Goal: Task Accomplishment & Management: Use online tool/utility

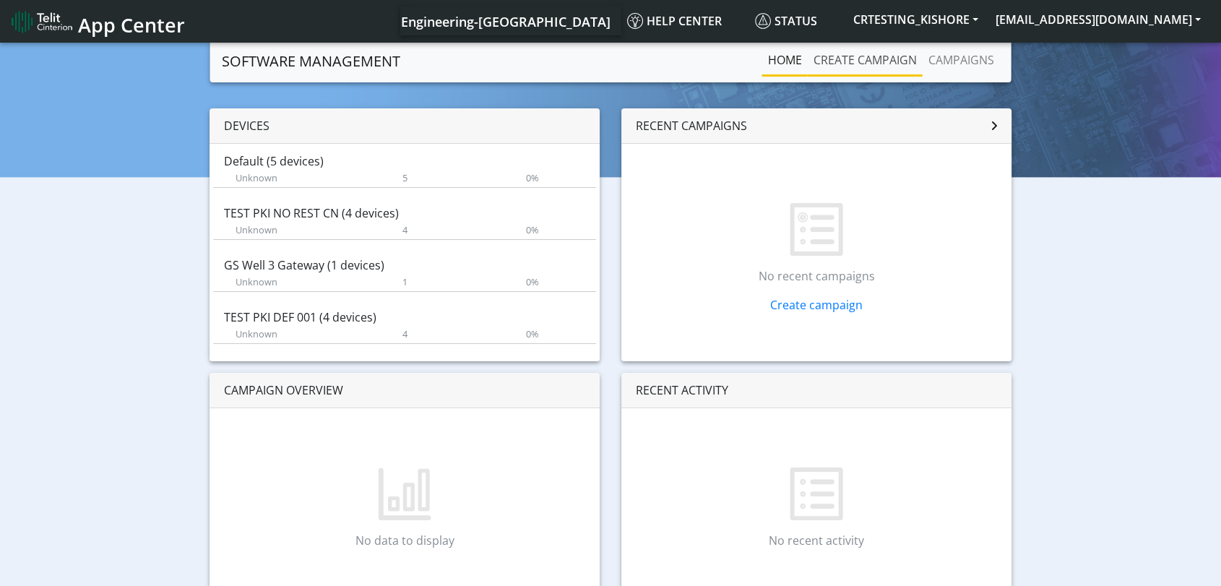
click at [864, 57] on link "Create campaign" at bounding box center [865, 60] width 115 height 29
click at [864, 62] on link "Create campaign" at bounding box center [865, 60] width 115 height 29
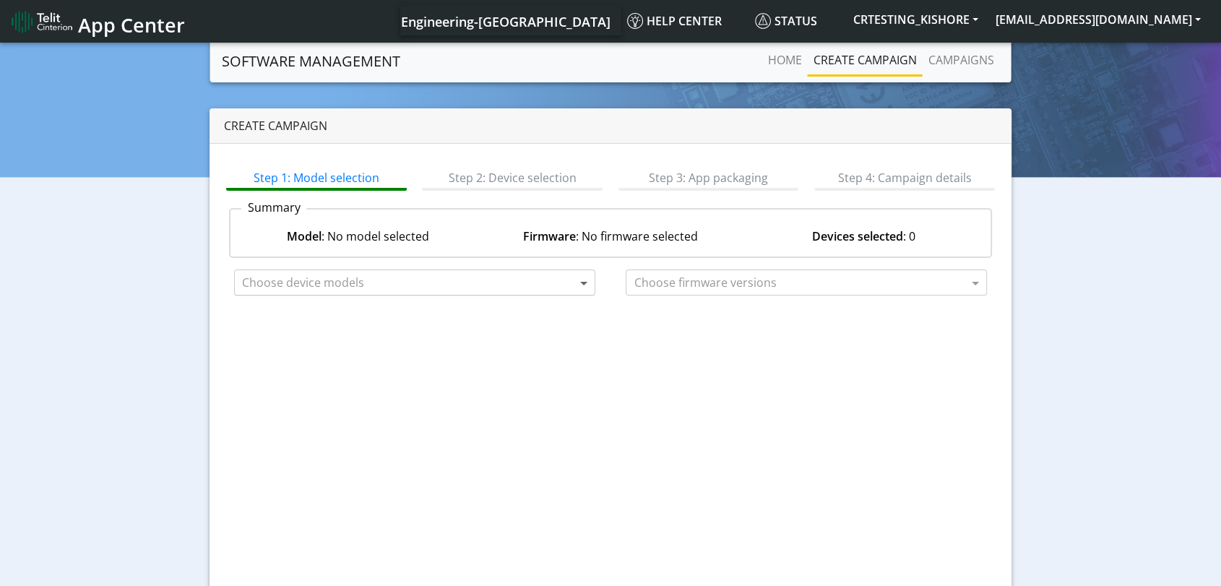
click at [589, 278] on span at bounding box center [585, 282] width 18 height 17
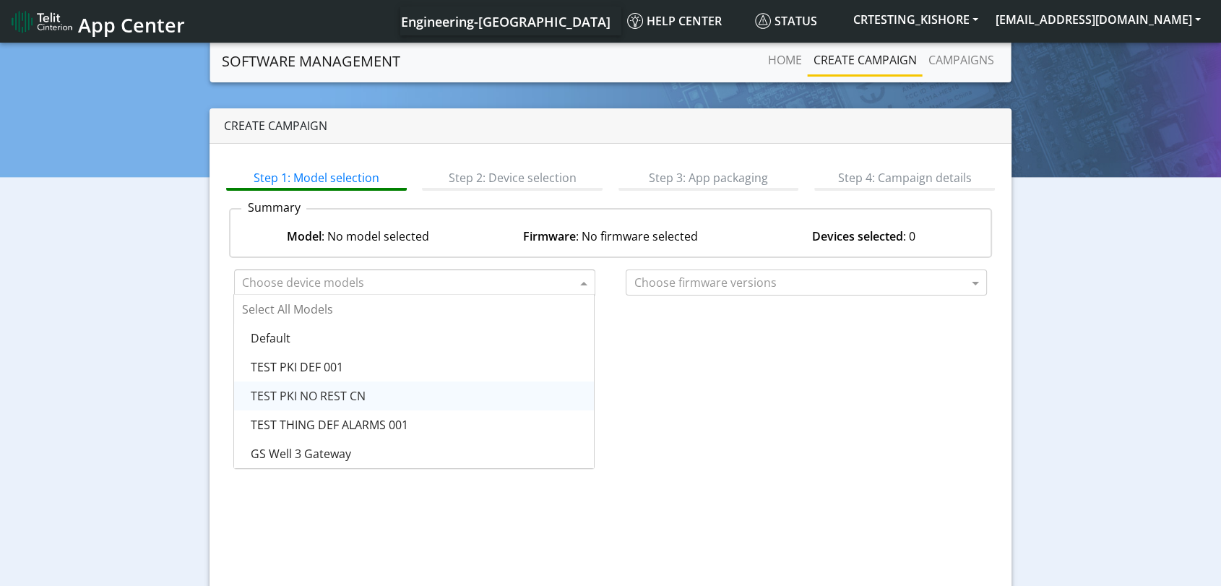
scroll to position [58, 0]
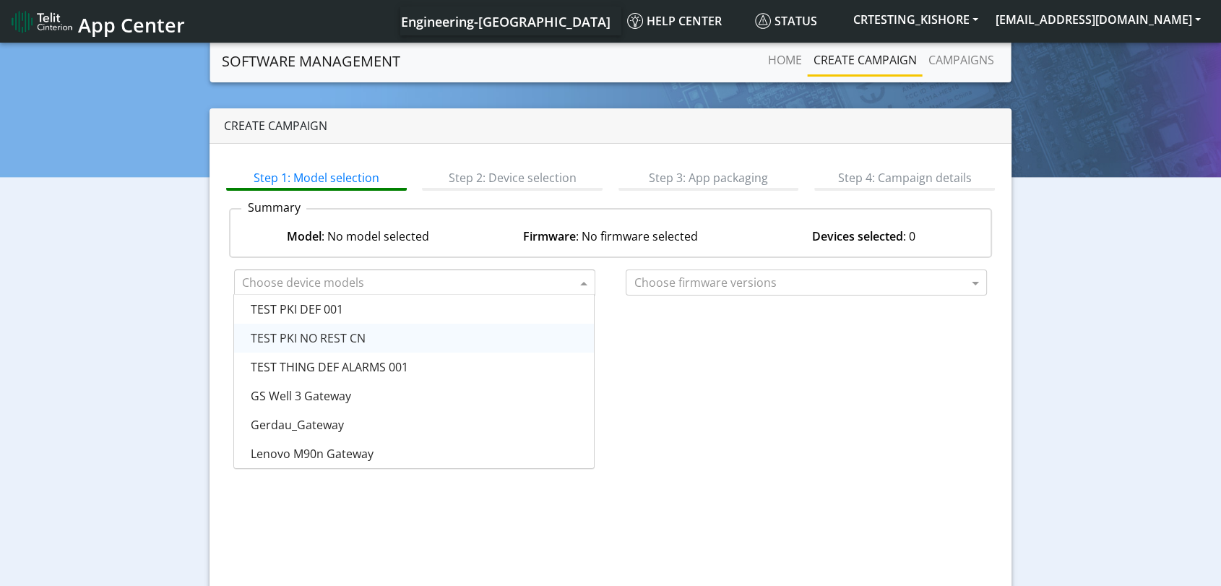
click at [127, 30] on span "App Center" at bounding box center [131, 25] width 107 height 27
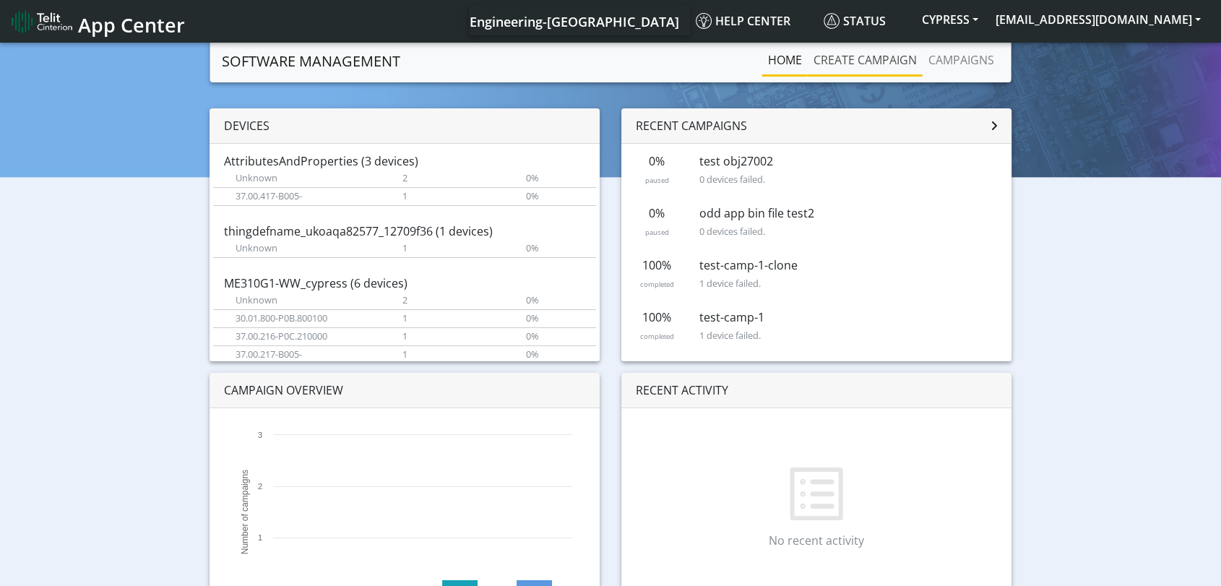
click at [885, 59] on link "Create campaign" at bounding box center [865, 60] width 115 height 29
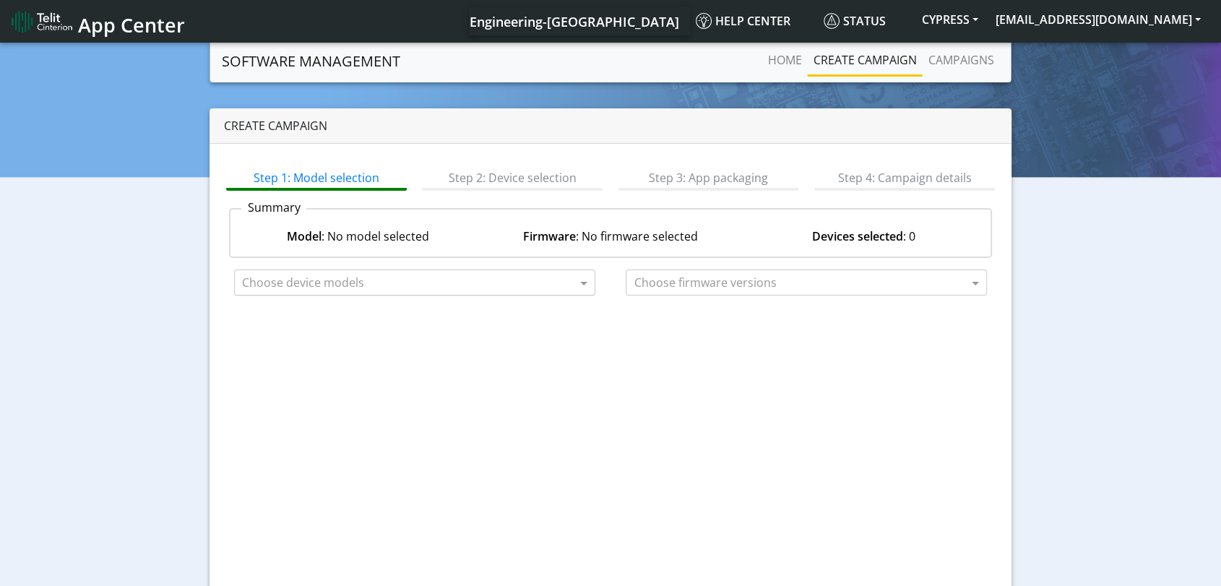
click at [490, 280] on input "text" at bounding box center [409, 283] width 334 height 17
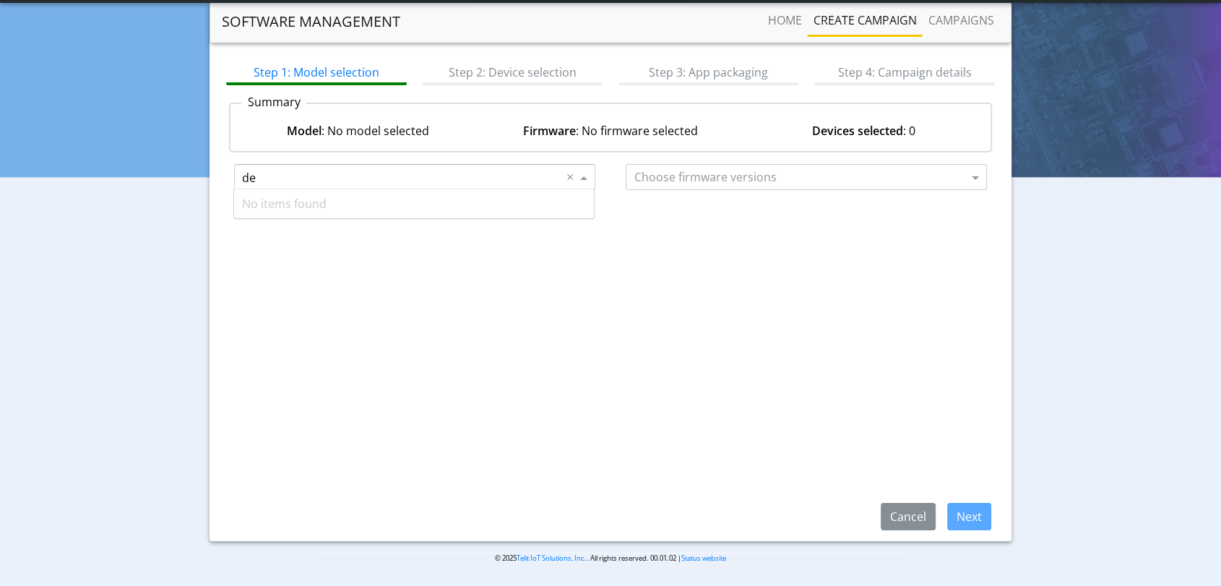
type input "d"
click at [680, 280] on div "Step 1: Model selection Step 2: Device selection Step 3: App packaging Step 4: …" at bounding box center [610, 289] width 802 height 503
click at [778, 178] on input "text" at bounding box center [801, 177] width 334 height 17
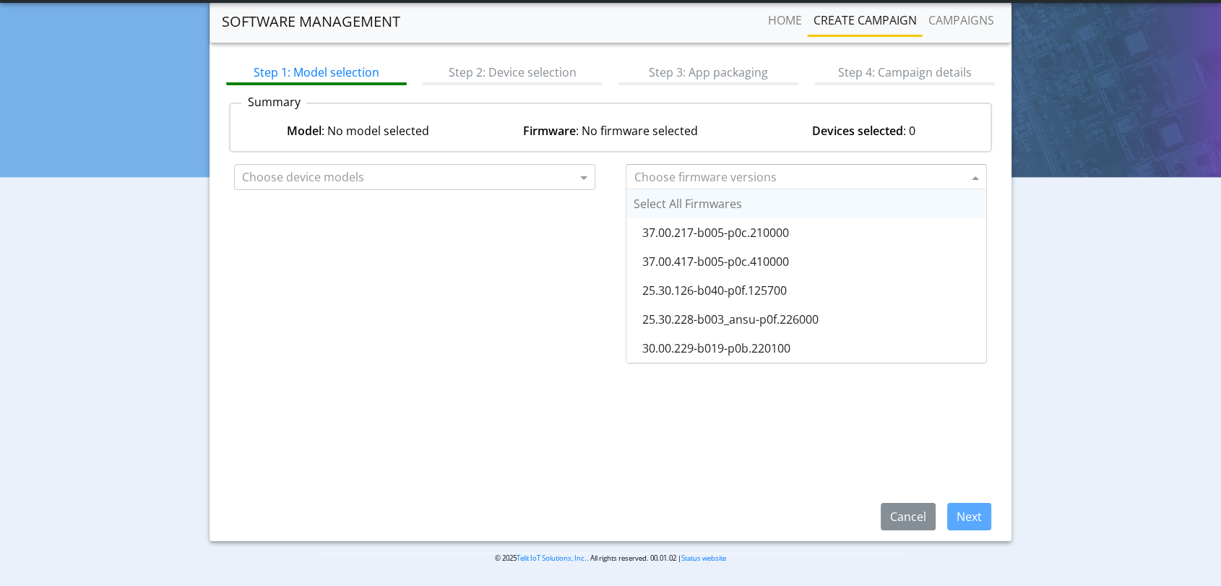
click at [777, 178] on input "text" at bounding box center [801, 177] width 334 height 17
click at [514, 244] on div "Step 1: Model selection Step 2: Device selection Step 3: App packaging Step 4: …" at bounding box center [610, 289] width 802 height 503
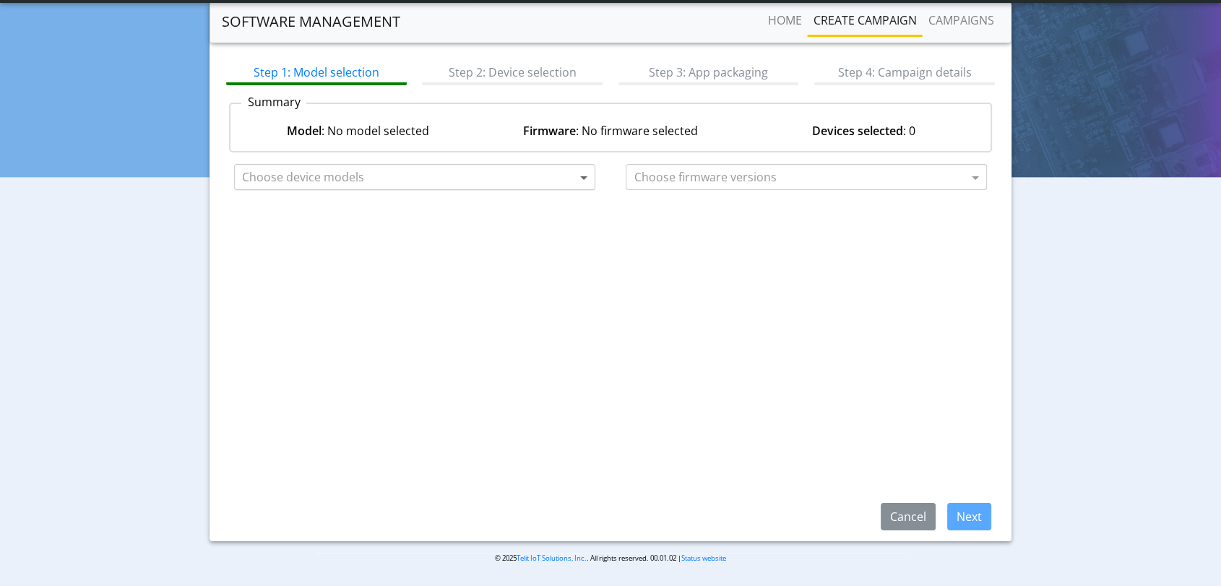
click at [576, 173] on span at bounding box center [585, 176] width 18 height 17
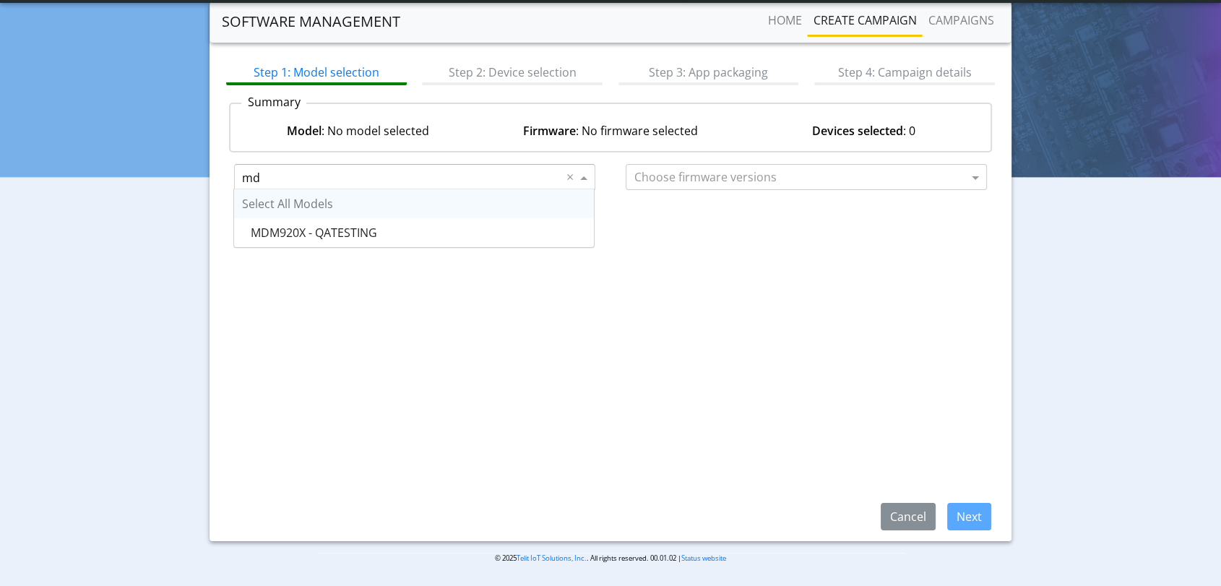
type input "mdm"
click at [352, 230] on span "MDM920X - QATESTING" at bounding box center [313, 233] width 126 height 16
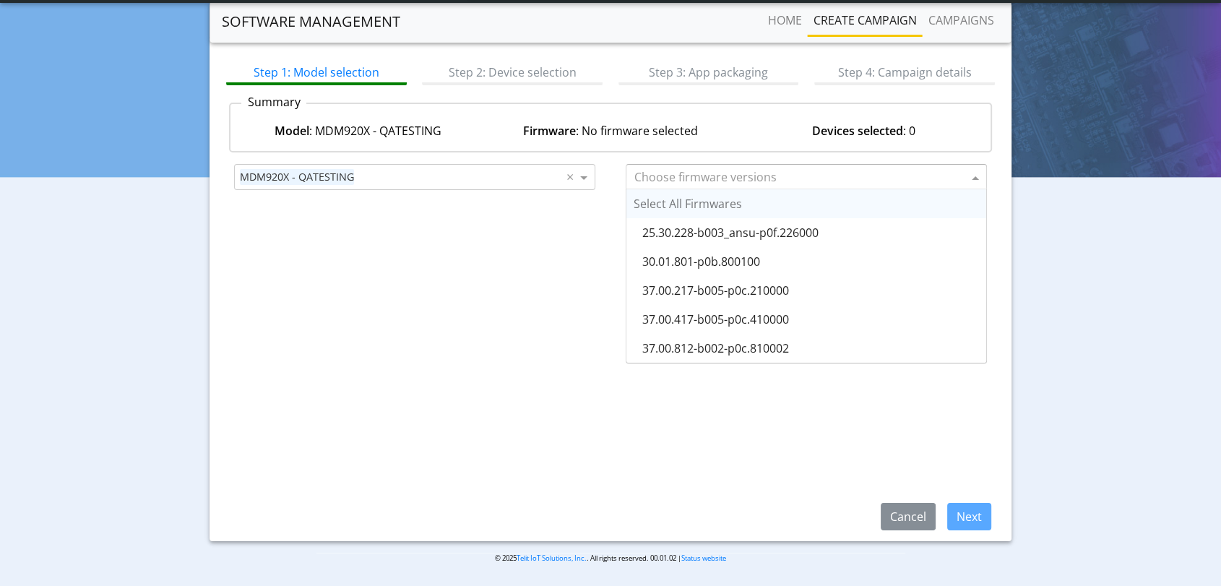
click at [709, 179] on input "text" at bounding box center [801, 177] width 334 height 17
click at [772, 337] on div "37.00.812-b002-p0c.810002" at bounding box center [806, 348] width 360 height 29
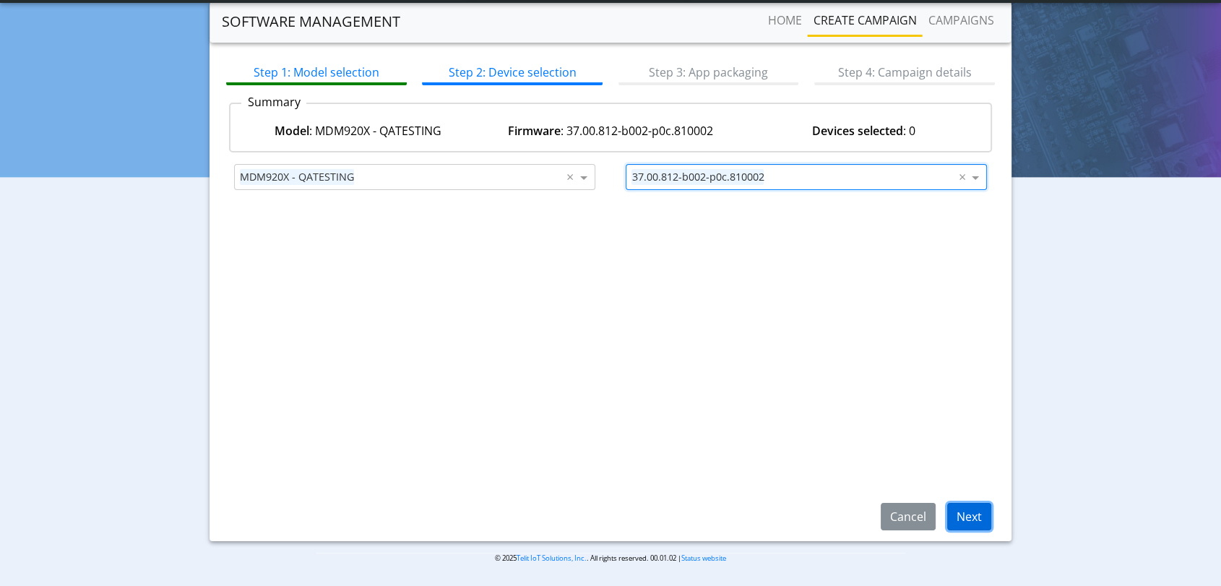
click at [968, 514] on button "Next" at bounding box center [969, 516] width 44 height 27
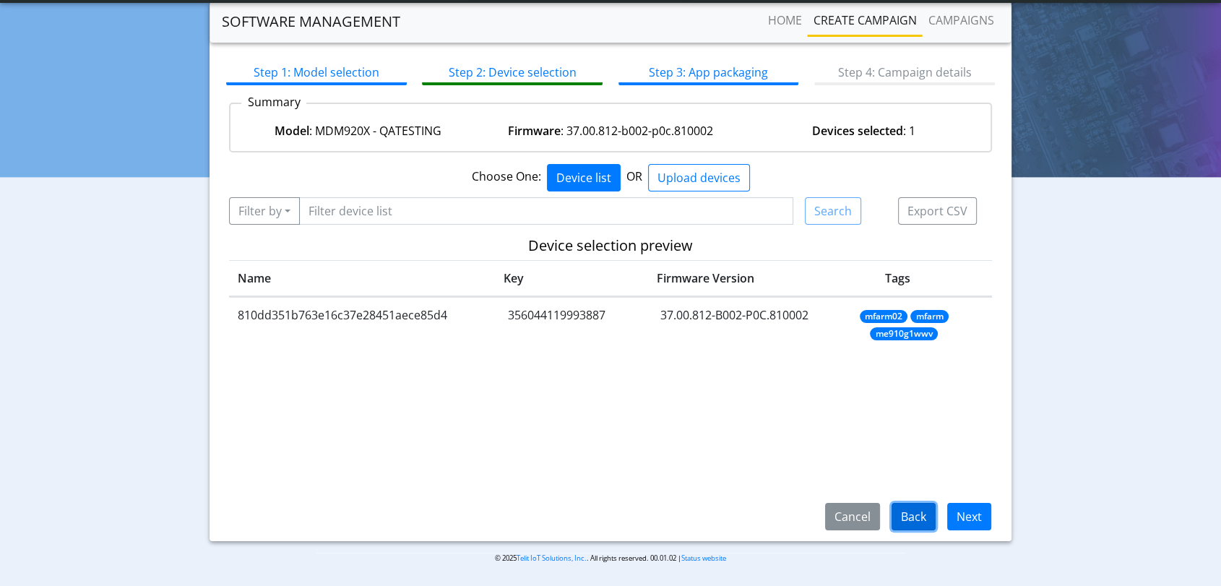
click at [909, 514] on button "Back" at bounding box center [913, 516] width 44 height 27
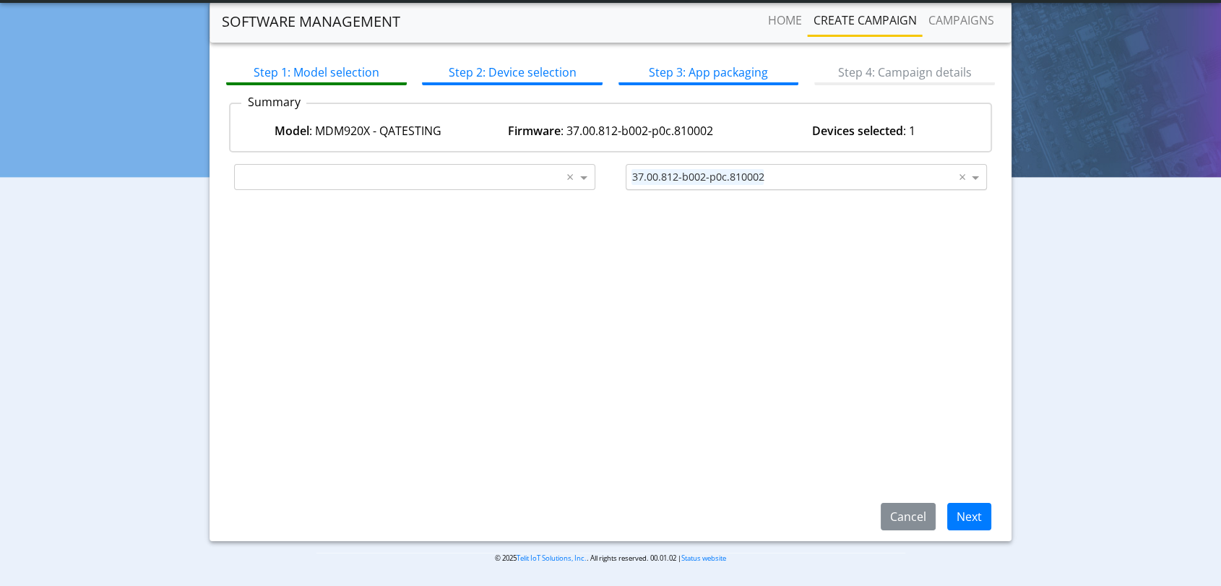
click at [824, 181] on input "text" at bounding box center [862, 177] width 186 height 17
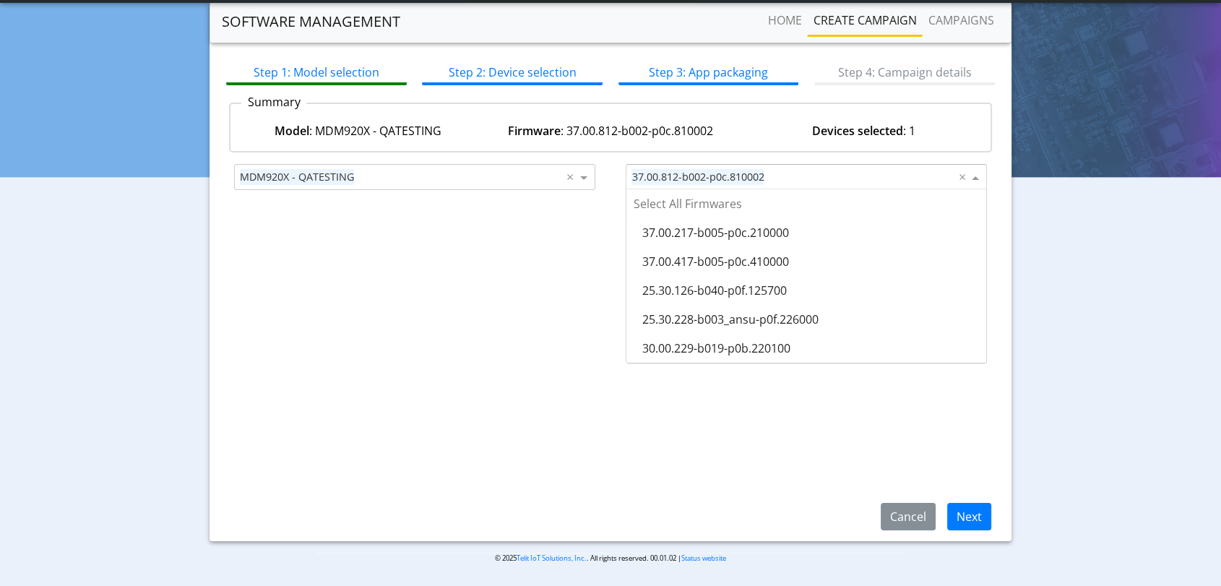
scroll to position [260, 0]
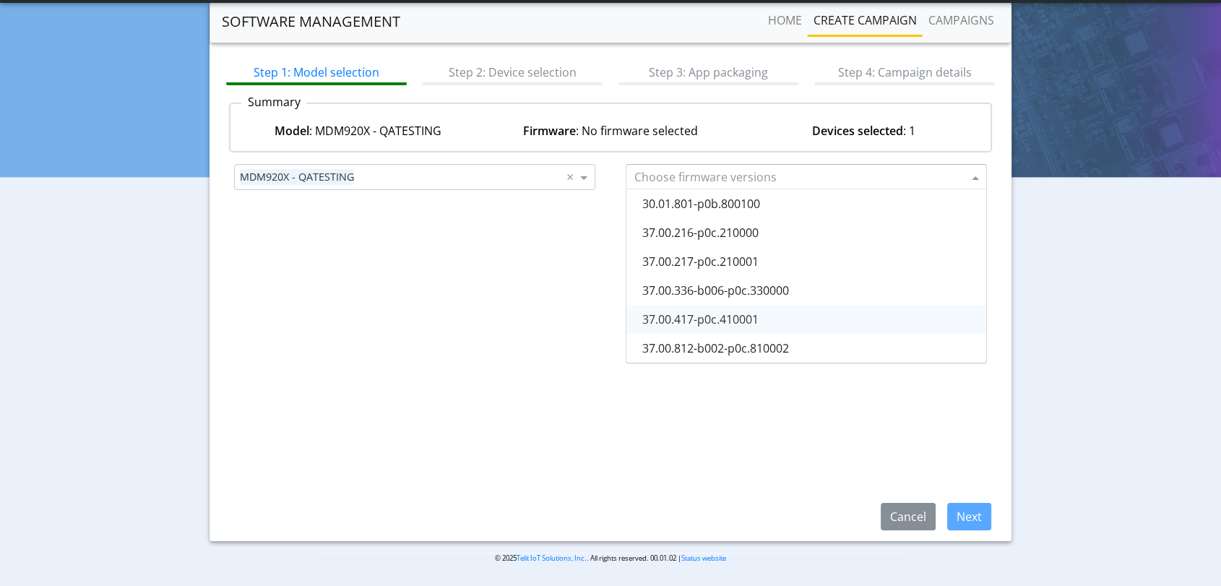
click at [787, 319] on div "37.00.417-p0c.410001" at bounding box center [806, 319] width 360 height 29
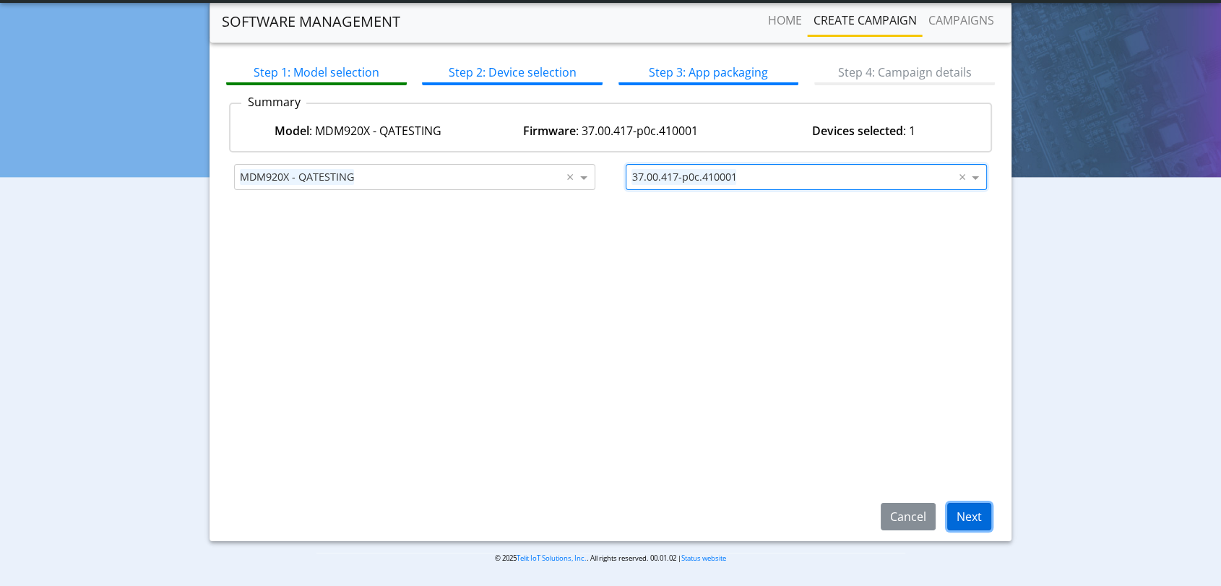
click at [982, 518] on button "Next" at bounding box center [969, 516] width 44 height 27
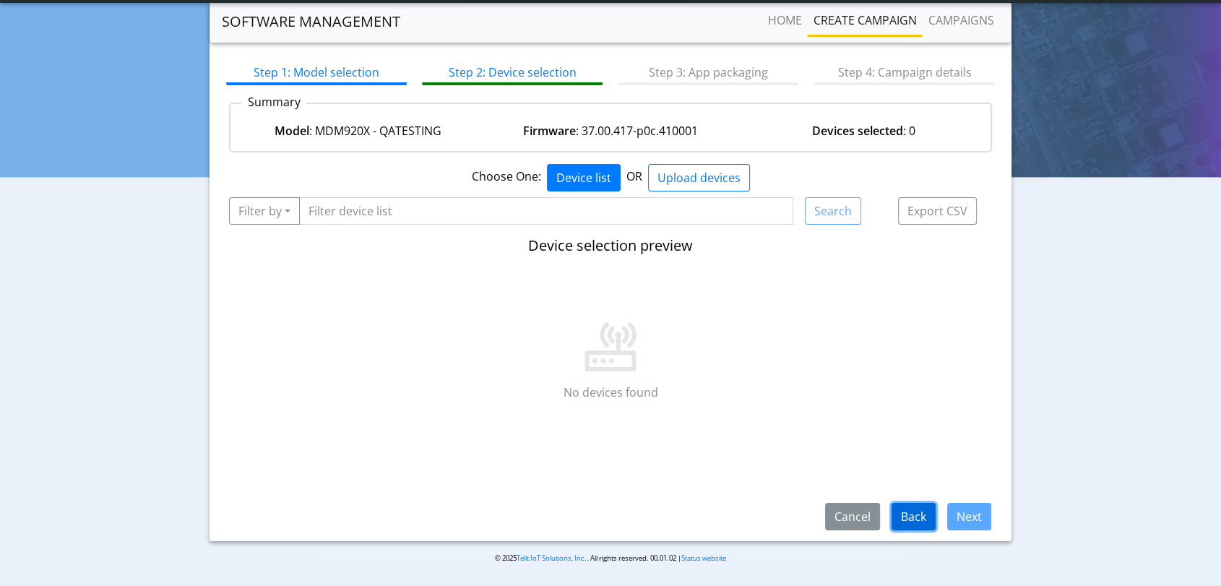
click at [923, 519] on button "Back" at bounding box center [913, 516] width 44 height 27
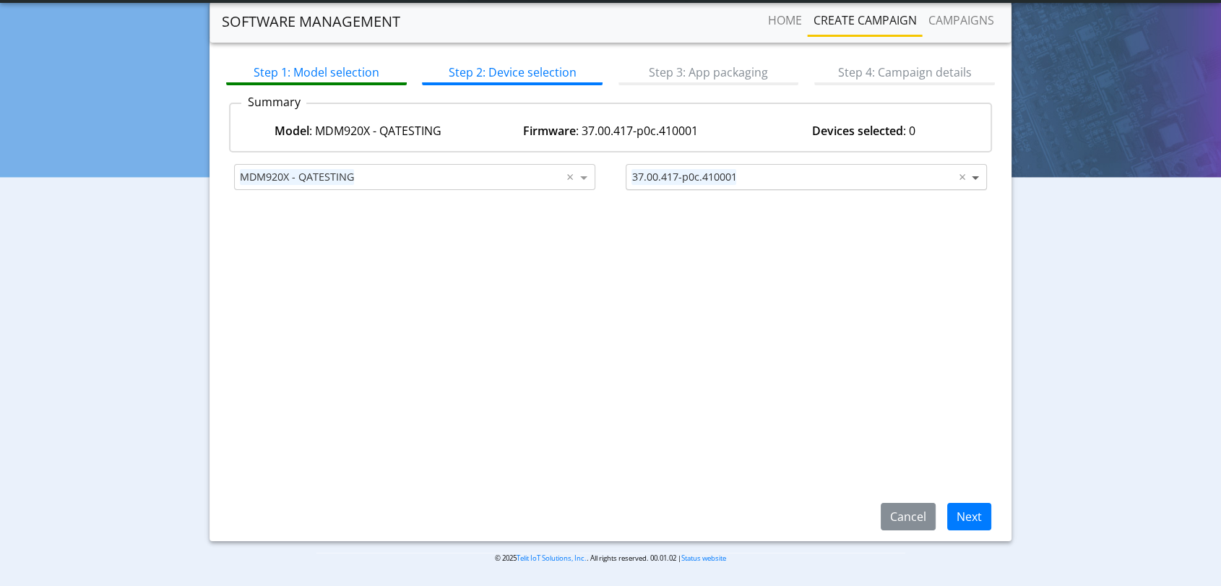
click at [975, 176] on span at bounding box center [977, 176] width 18 height 17
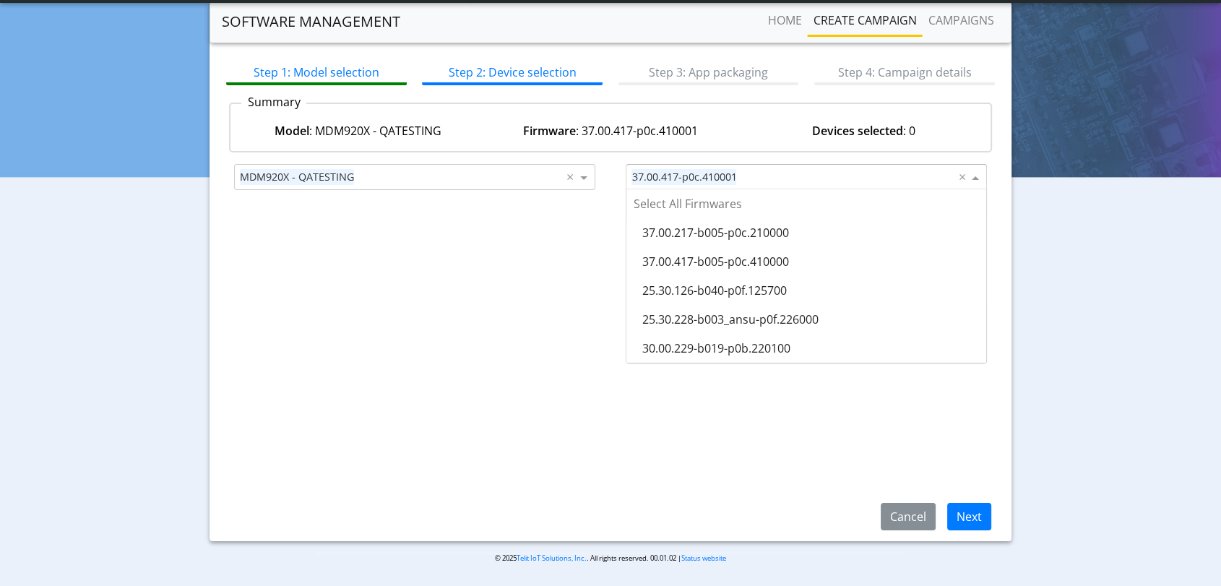
scroll to position [260, 0]
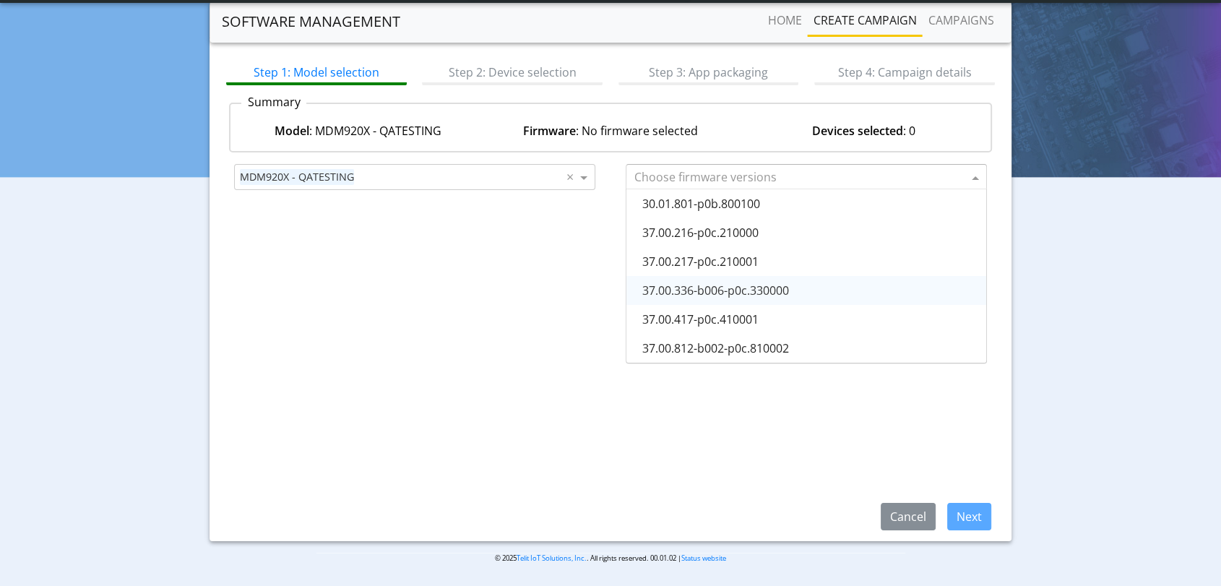
click at [771, 289] on span "37.00.336-b006-p0c.330000" at bounding box center [715, 290] width 147 height 16
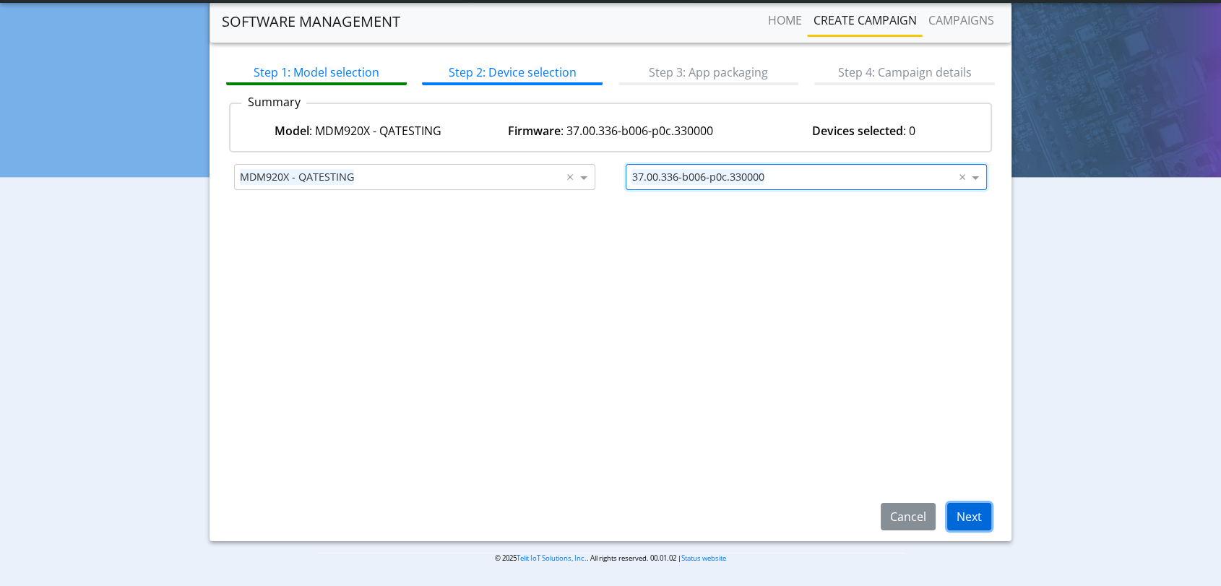
click at [964, 518] on button "Next" at bounding box center [969, 516] width 44 height 27
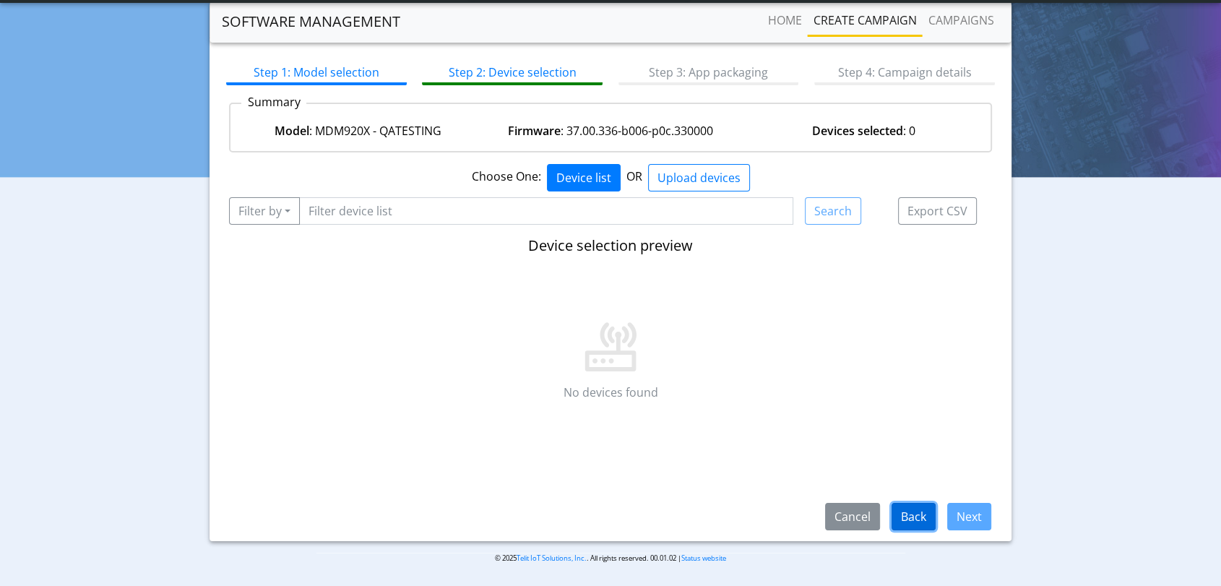
click at [915, 516] on button "Back" at bounding box center [913, 516] width 44 height 27
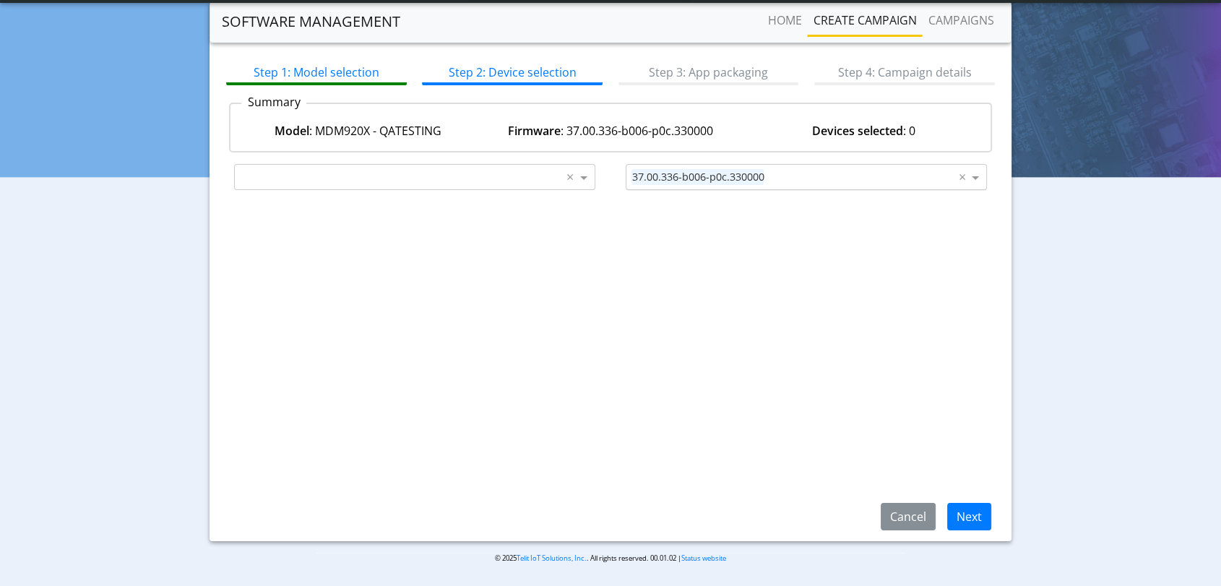
click at [888, 173] on input "text" at bounding box center [862, 177] width 186 height 17
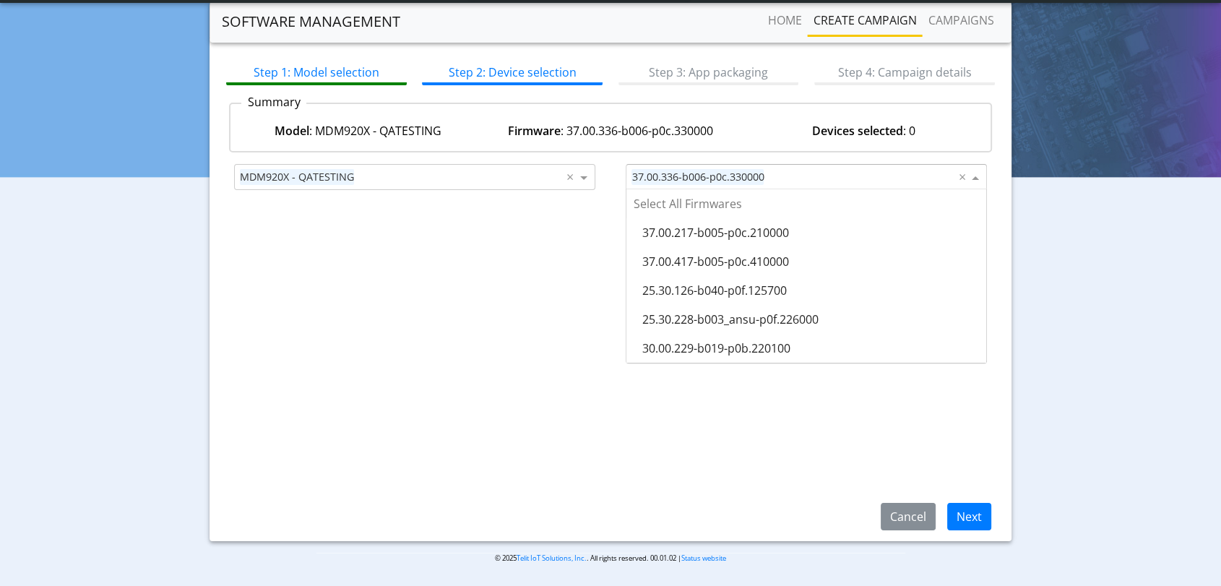
scroll to position [260, 0]
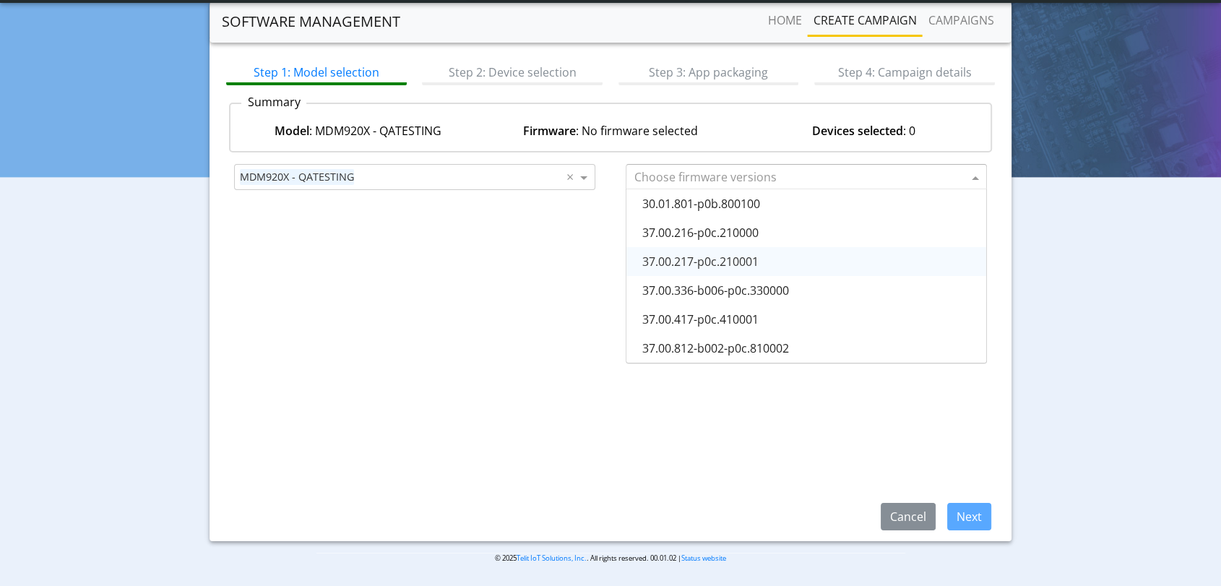
click at [823, 251] on div "37.00.217-p0c.210001" at bounding box center [806, 261] width 360 height 29
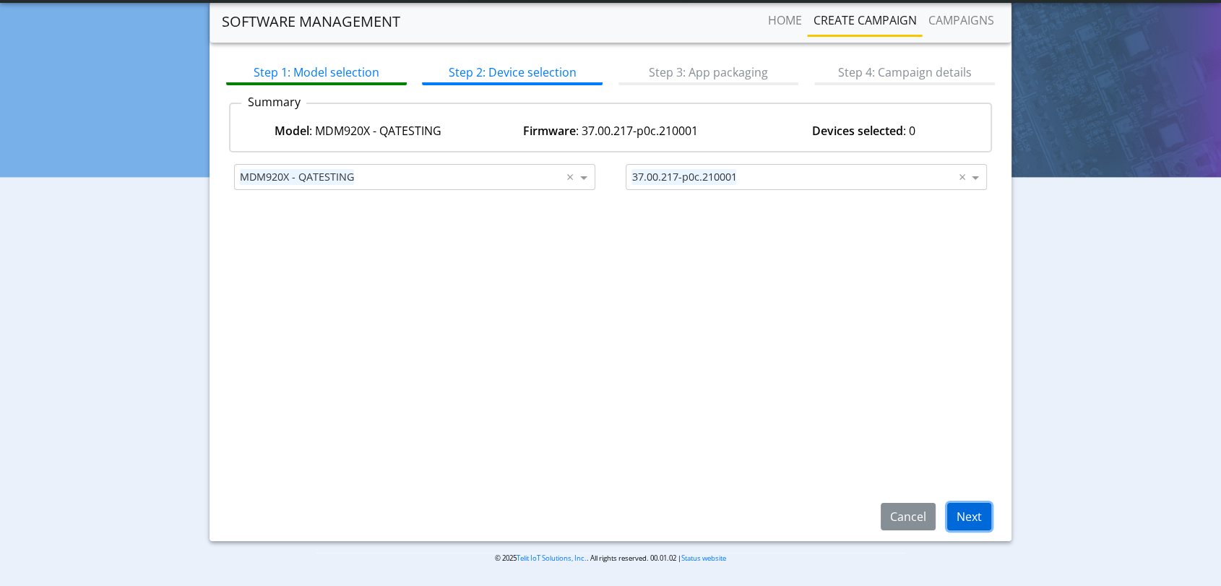
click at [972, 514] on button "Next" at bounding box center [969, 516] width 44 height 27
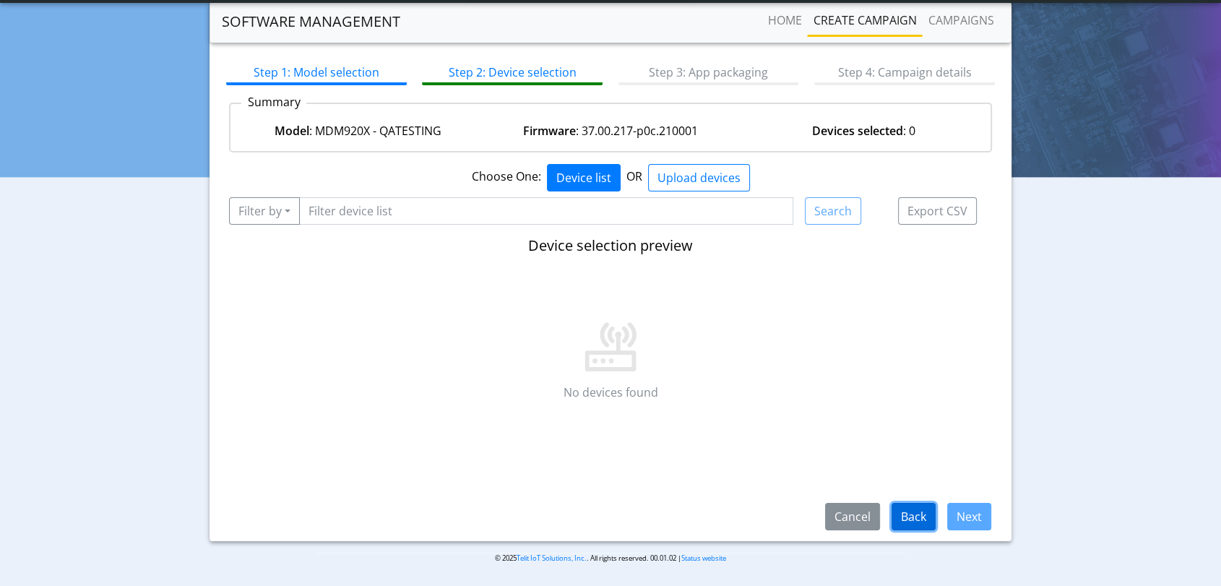
click at [923, 519] on button "Back" at bounding box center [913, 516] width 44 height 27
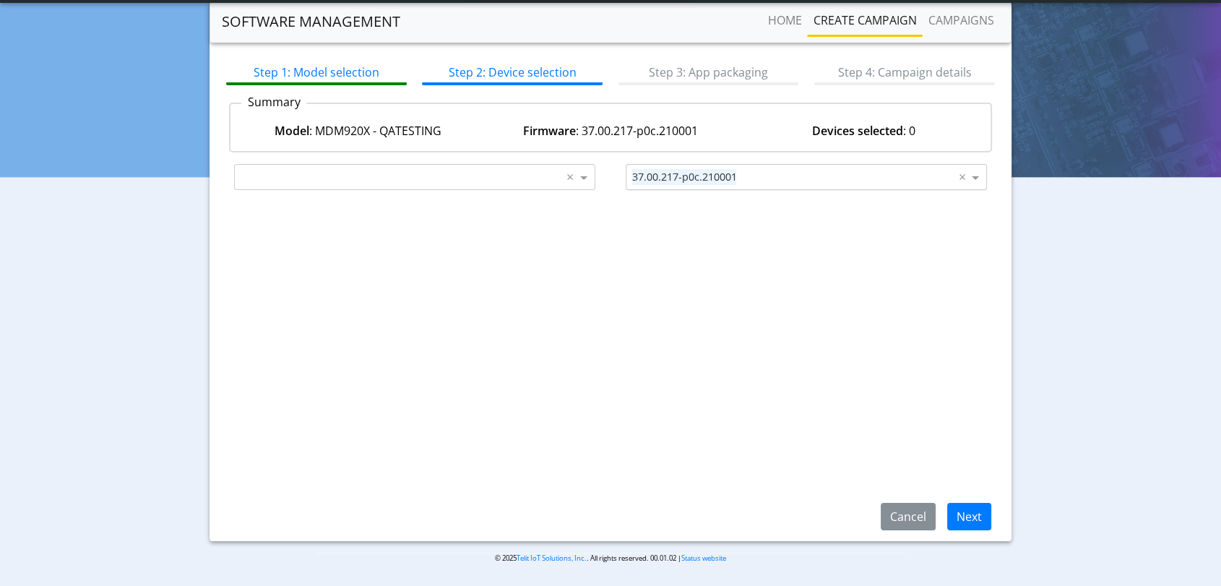
click at [792, 180] on input "text" at bounding box center [849, 177] width 214 height 17
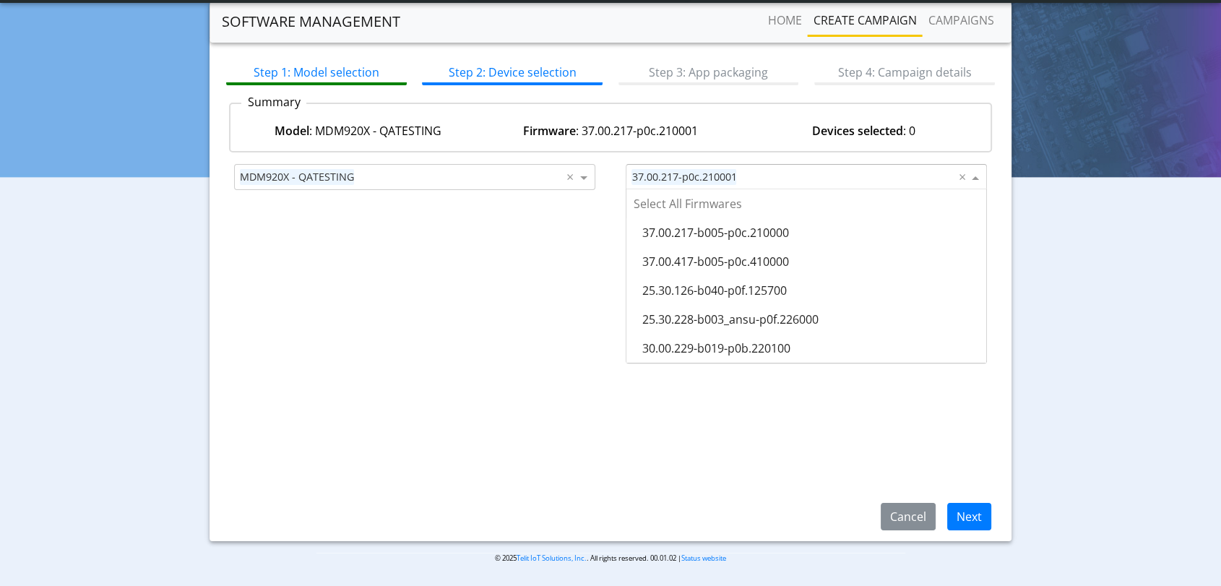
scroll to position [260, 0]
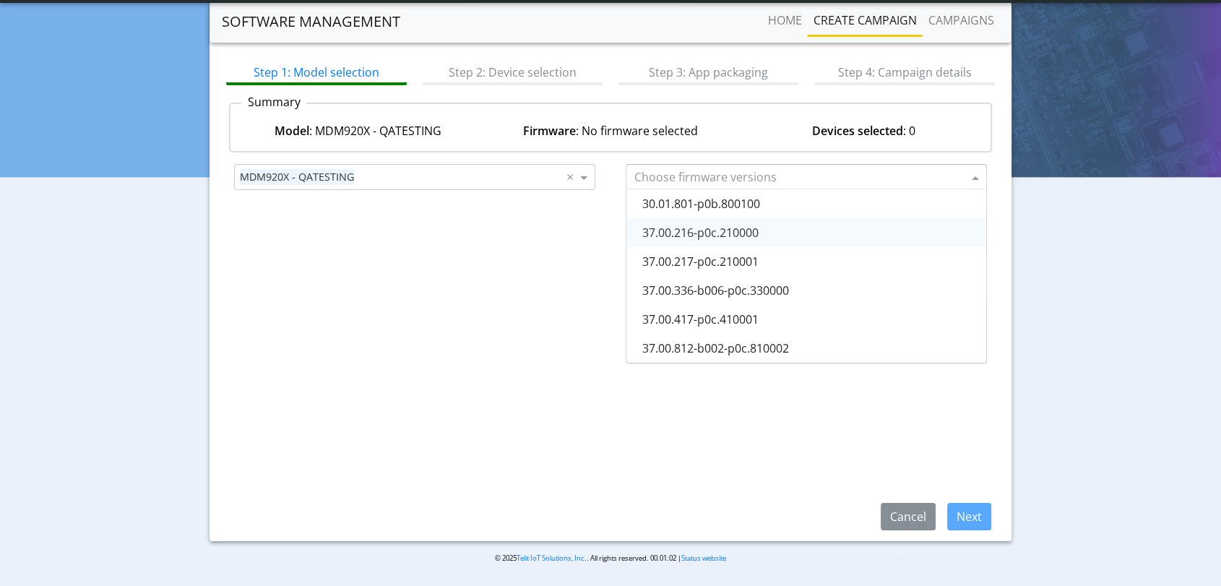
click at [778, 233] on div "37.00.216-p0c.210000" at bounding box center [806, 232] width 360 height 29
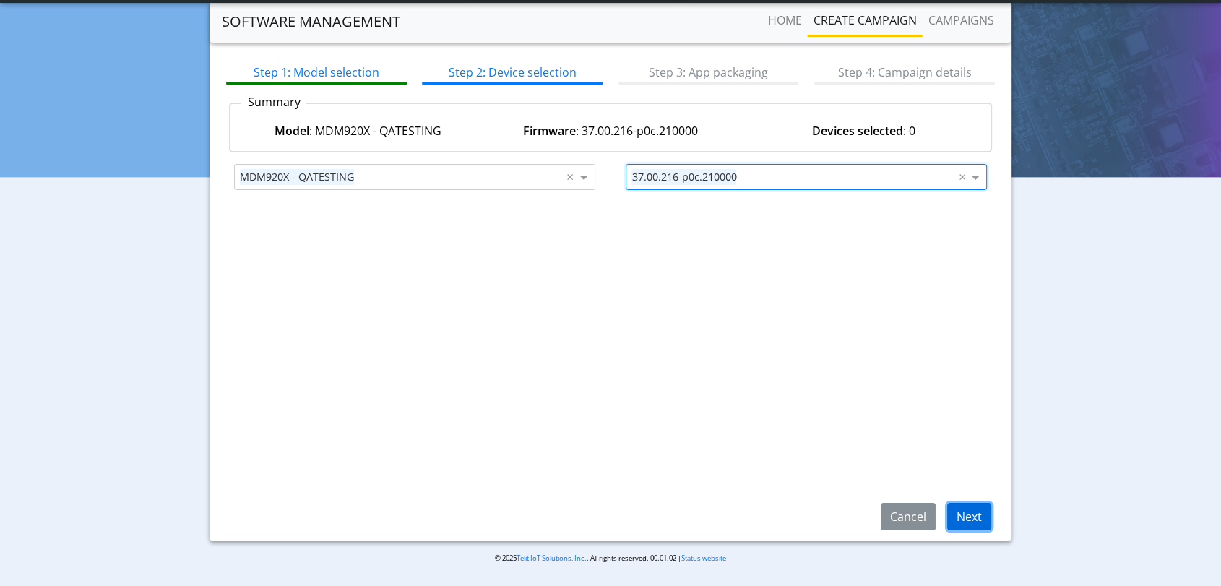
click at [971, 519] on button "Next" at bounding box center [969, 516] width 44 height 27
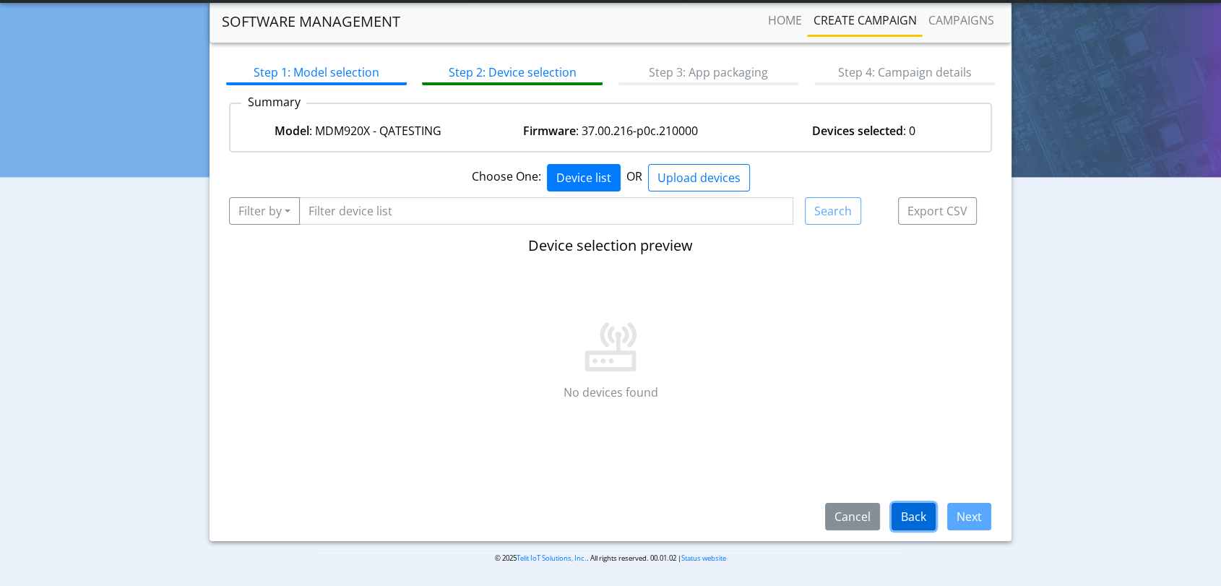
click at [913, 518] on button "Back" at bounding box center [913, 516] width 44 height 27
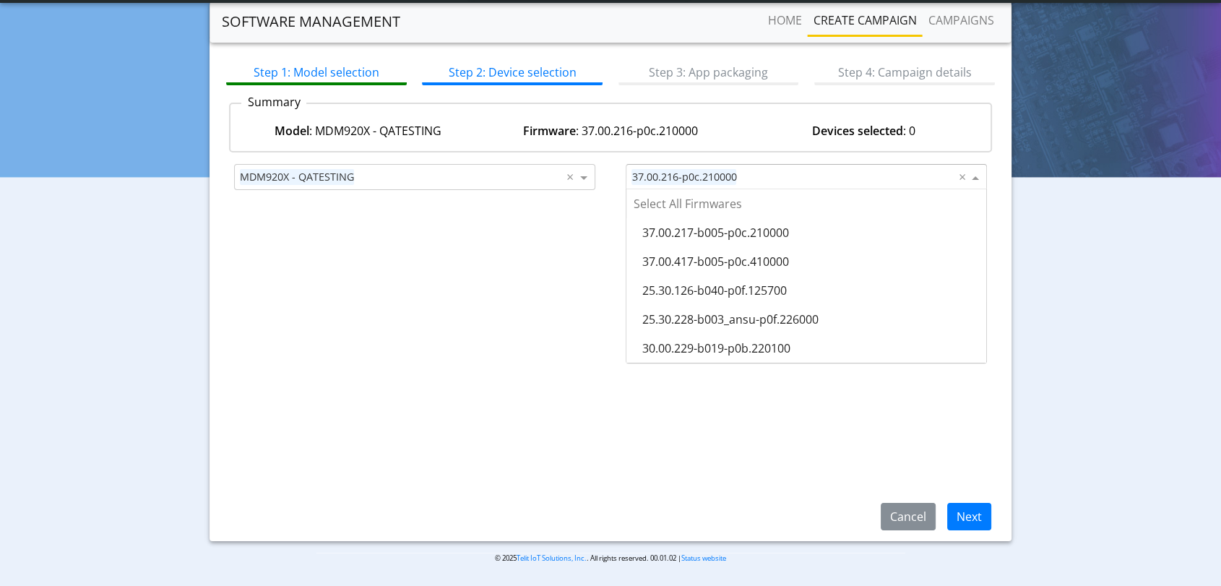
click at [774, 175] on input "text" at bounding box center [849, 177] width 214 height 17
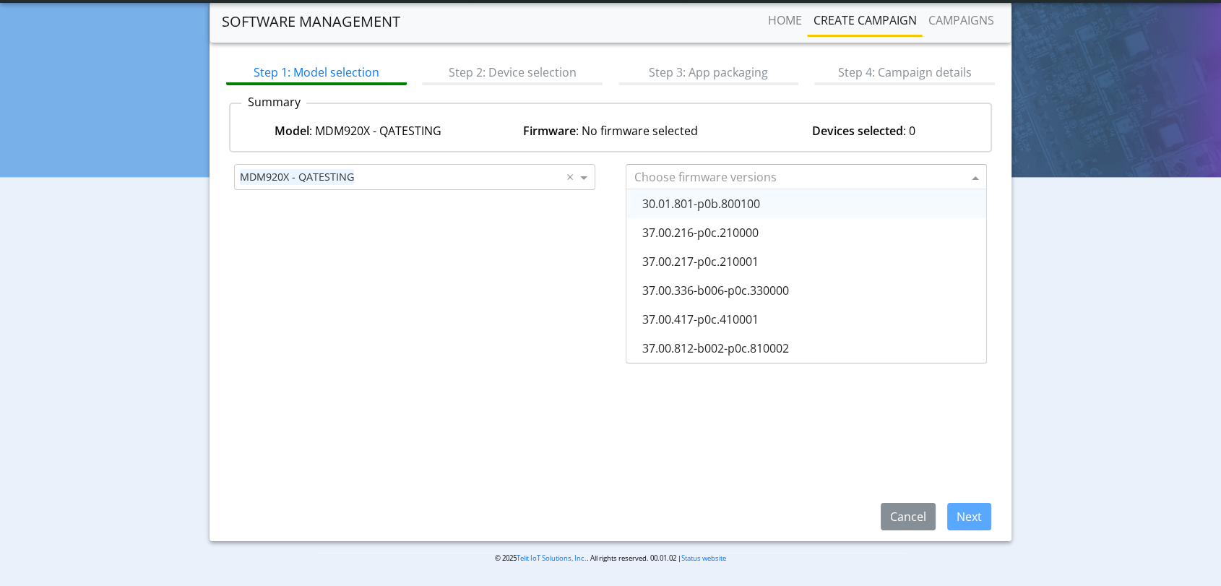
click at [769, 201] on div "30.01.801-p0b.800100" at bounding box center [806, 203] width 360 height 29
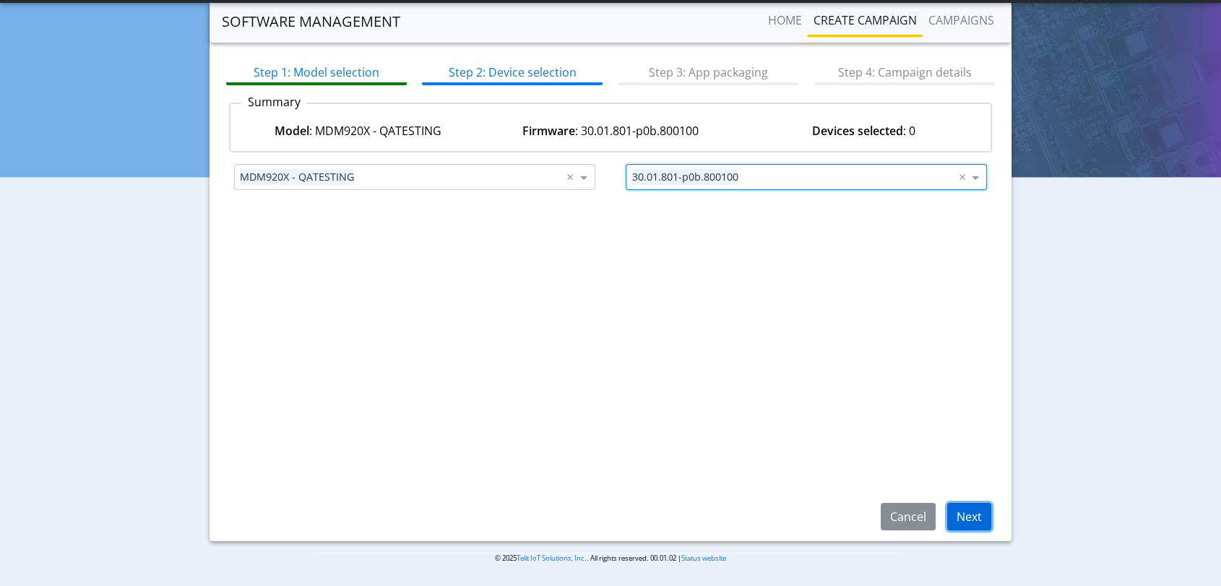
click at [963, 504] on button "Next" at bounding box center [969, 516] width 44 height 27
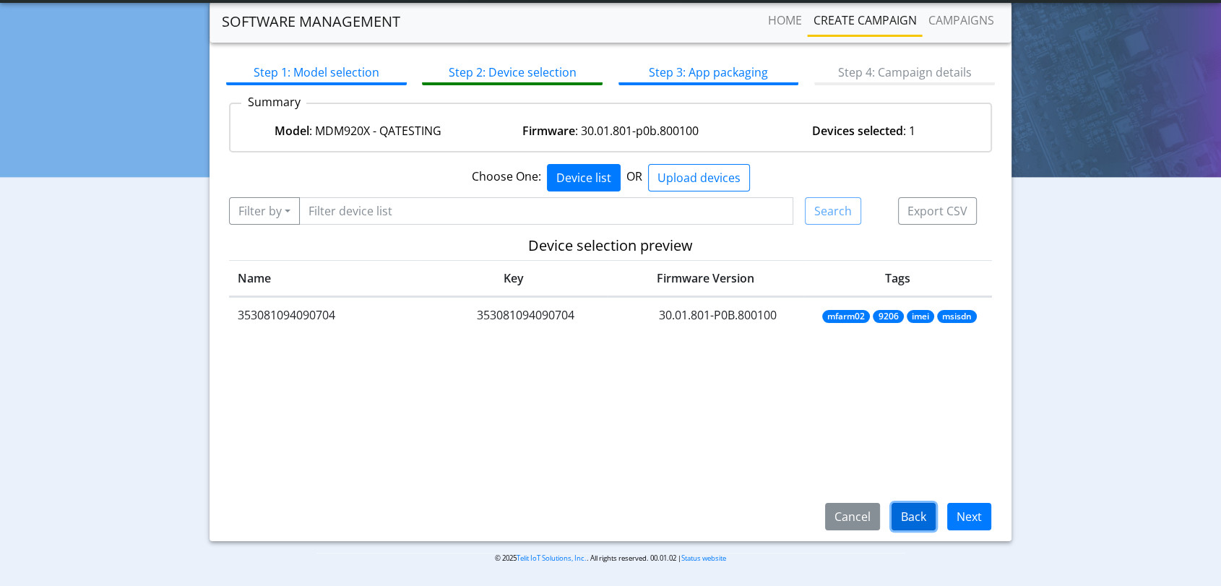
click at [920, 520] on button "Back" at bounding box center [913, 516] width 44 height 27
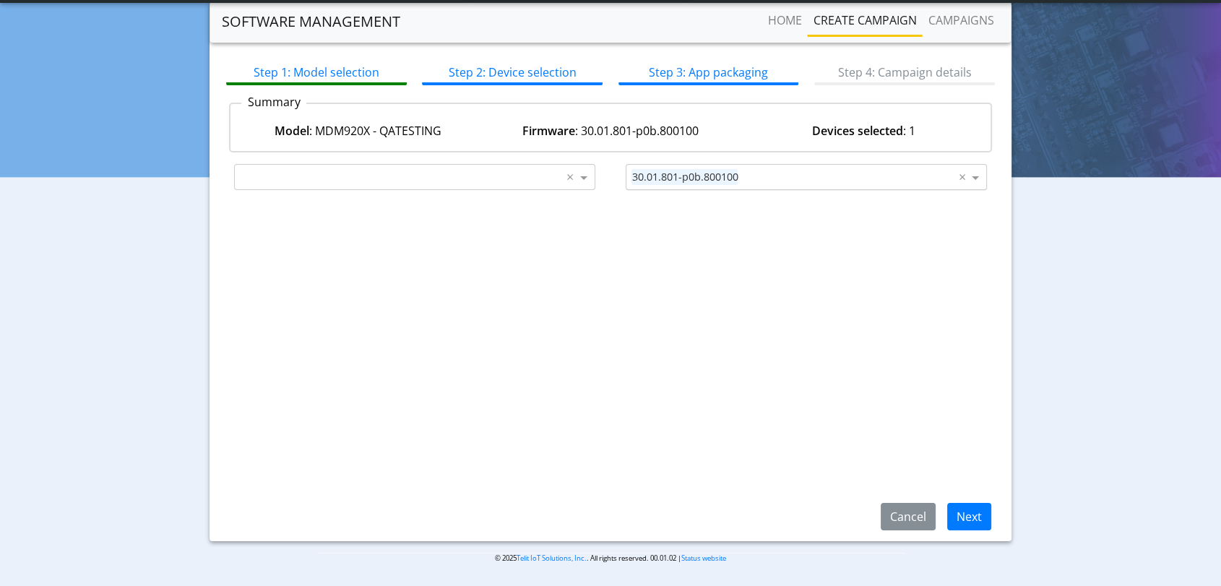
click at [863, 170] on input "text" at bounding box center [849, 177] width 212 height 17
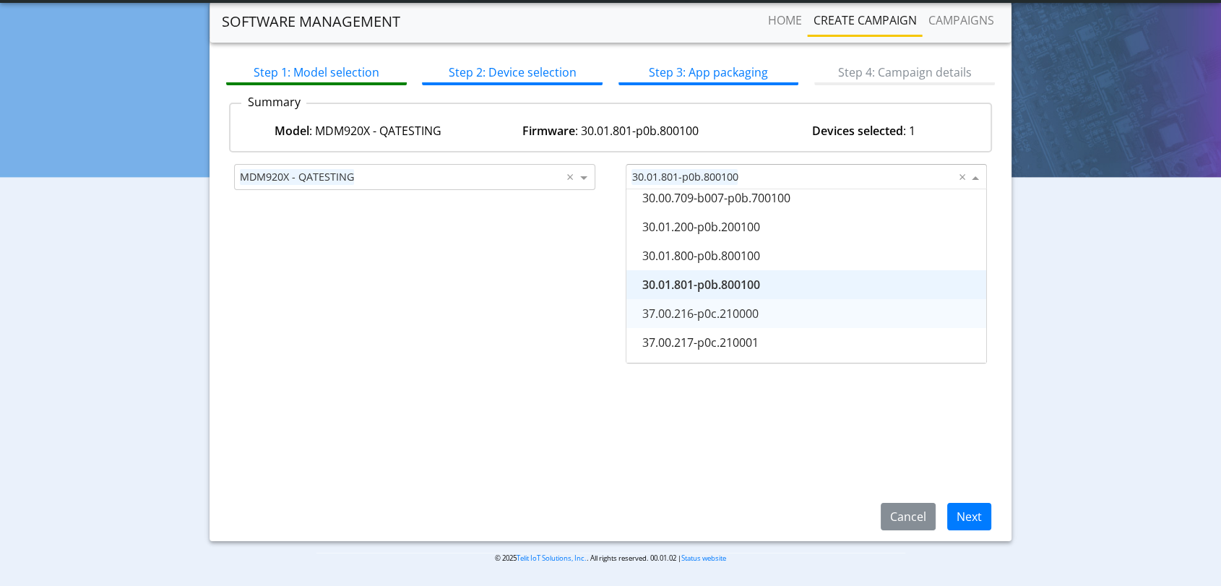
scroll to position [99, 0]
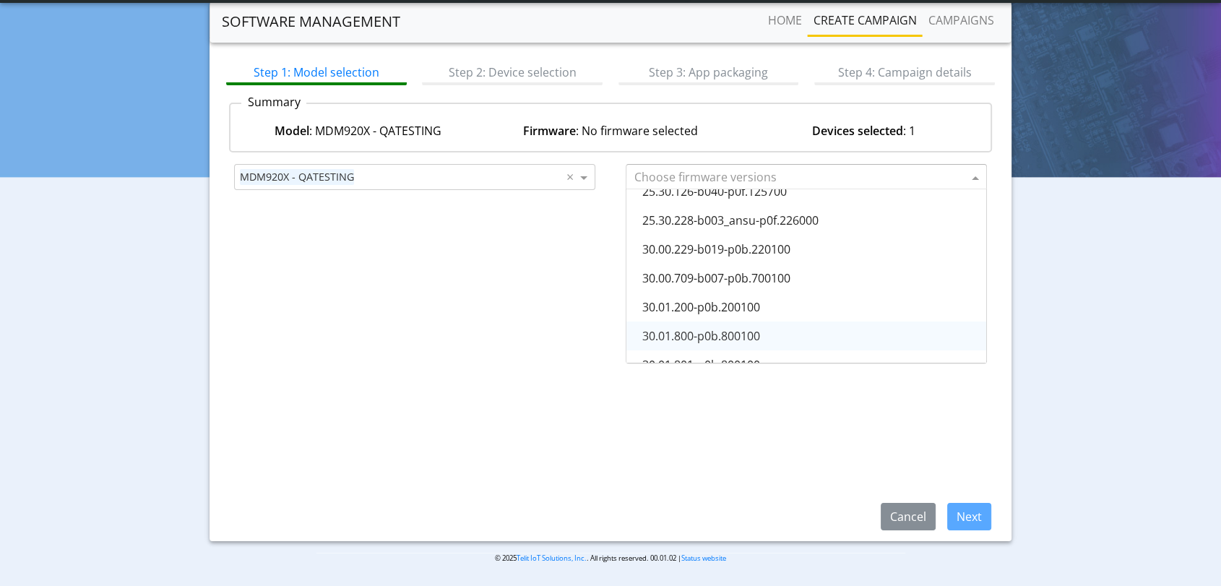
click at [766, 335] on div "30.01.800-p0b.800100" at bounding box center [806, 335] width 360 height 29
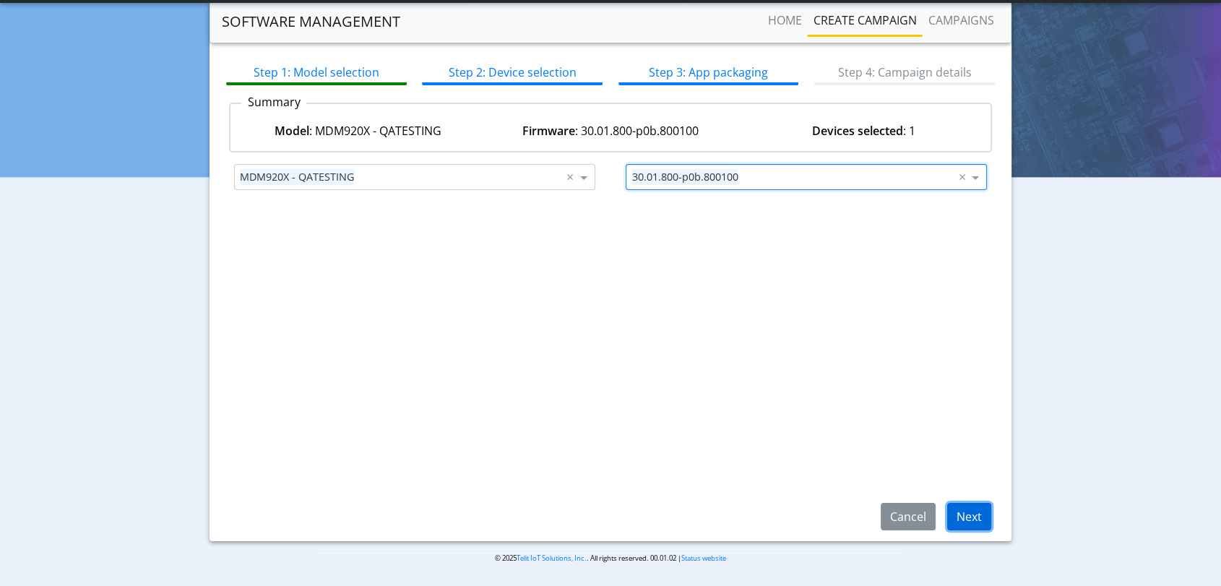
click at [971, 510] on button "Next" at bounding box center [969, 516] width 44 height 27
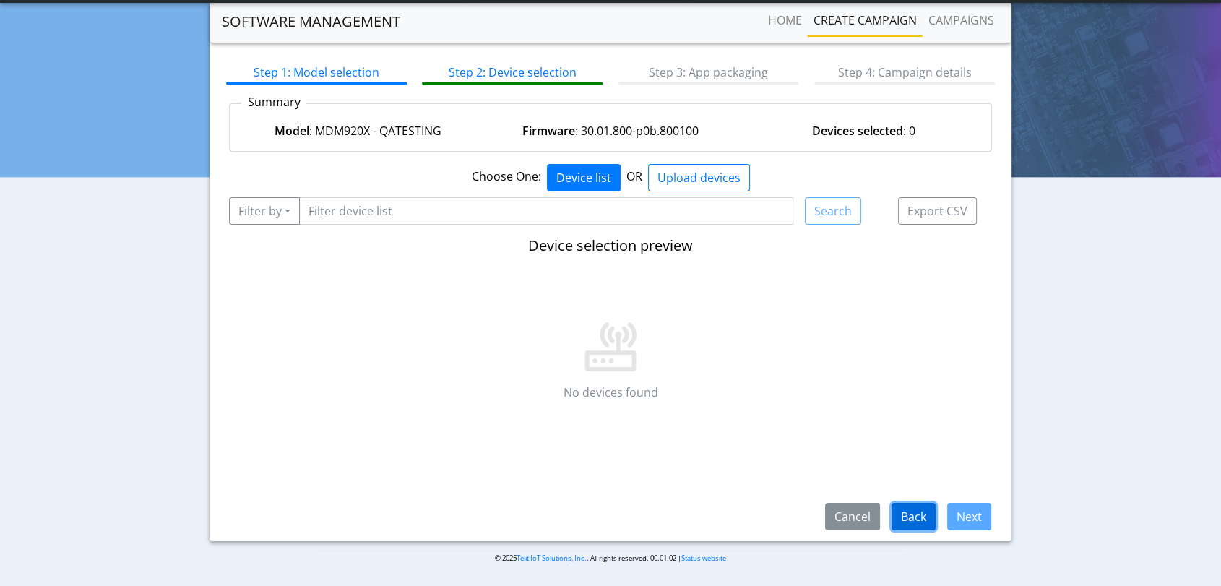
click at [912, 520] on button "Back" at bounding box center [913, 516] width 44 height 27
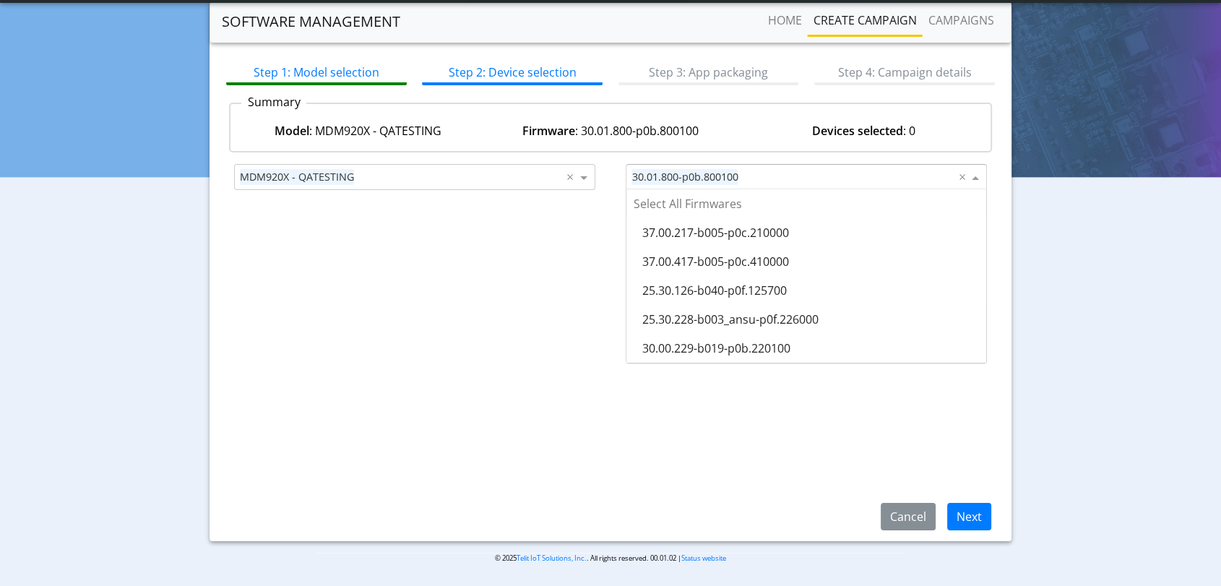
click at [792, 176] on input "text" at bounding box center [849, 177] width 212 height 17
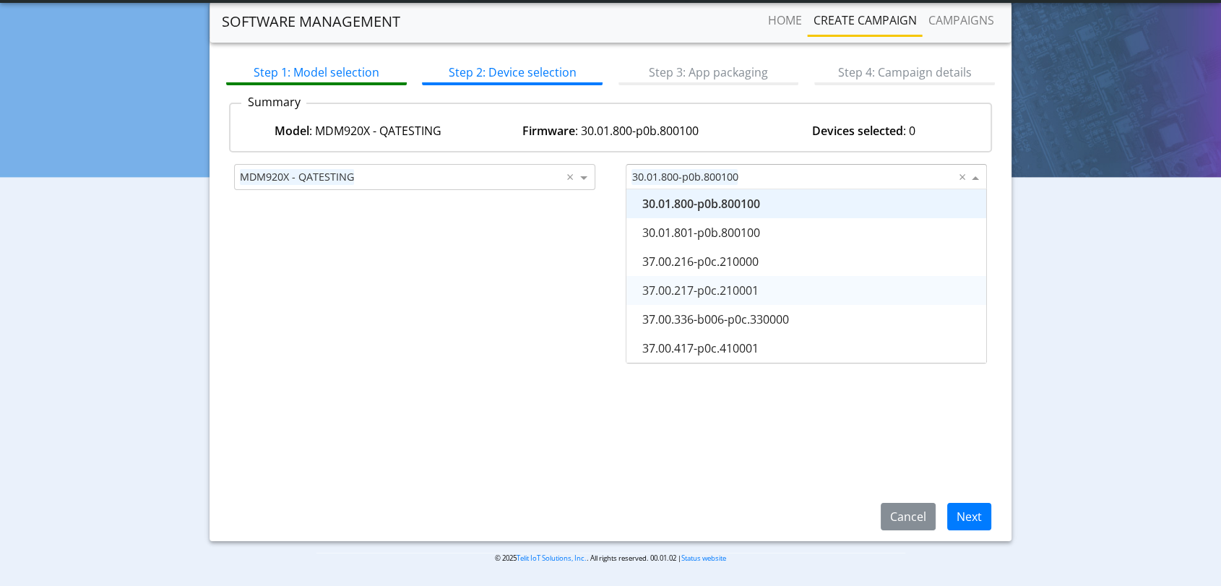
scroll to position [150, 0]
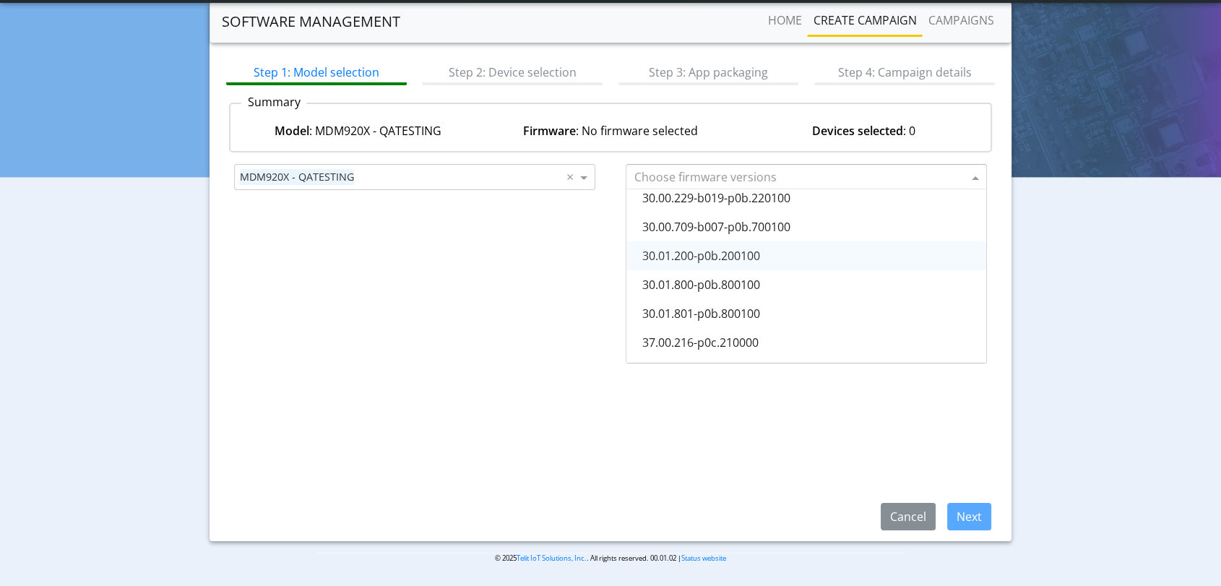
click at [798, 254] on div "30.01.200-p0b.200100" at bounding box center [806, 255] width 360 height 29
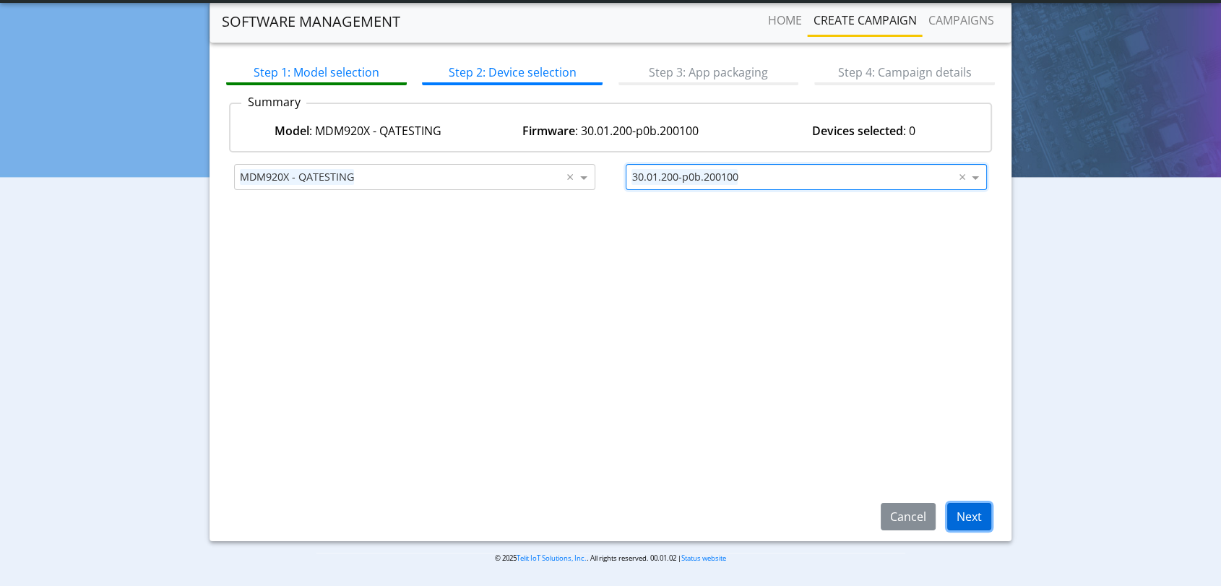
click at [972, 514] on button "Next" at bounding box center [969, 516] width 44 height 27
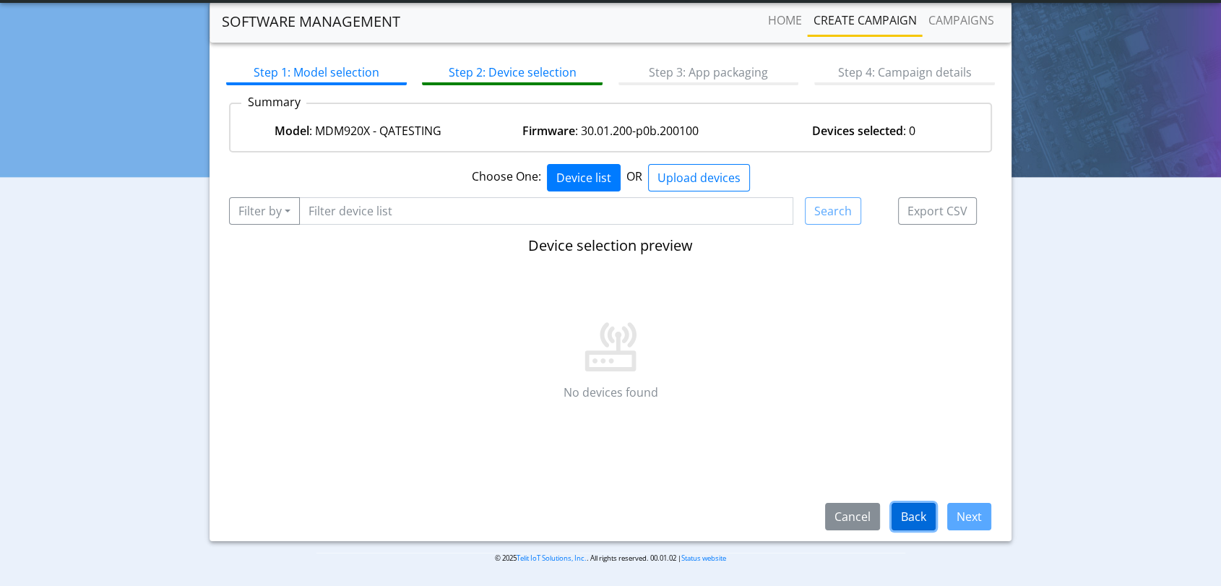
click at [922, 519] on button "Back" at bounding box center [913, 516] width 44 height 27
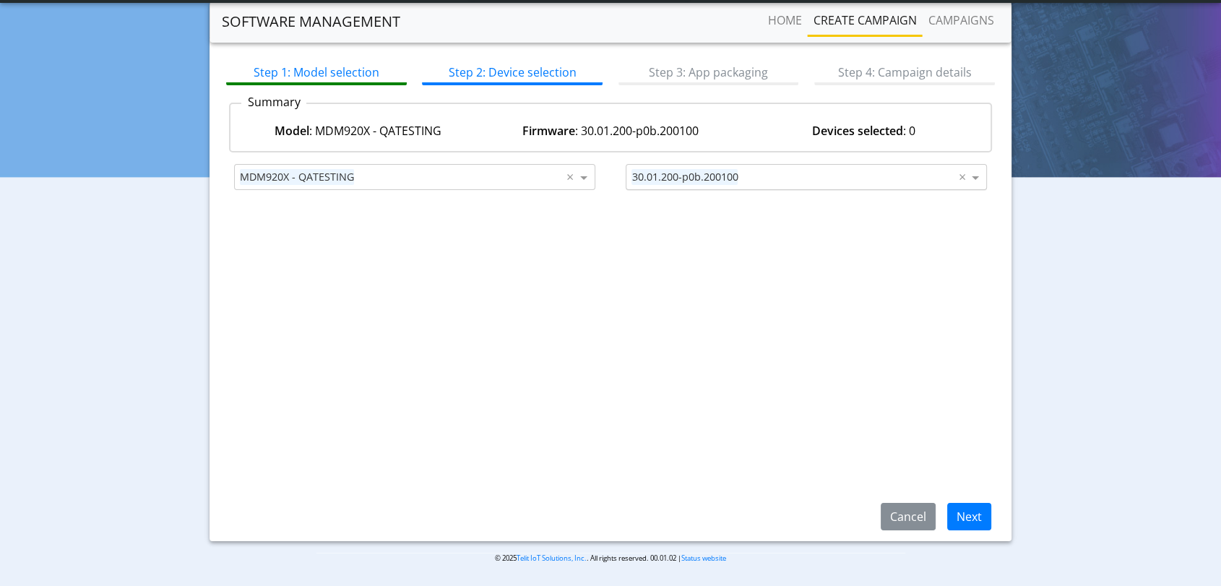
click at [821, 169] on input "text" at bounding box center [849, 177] width 212 height 17
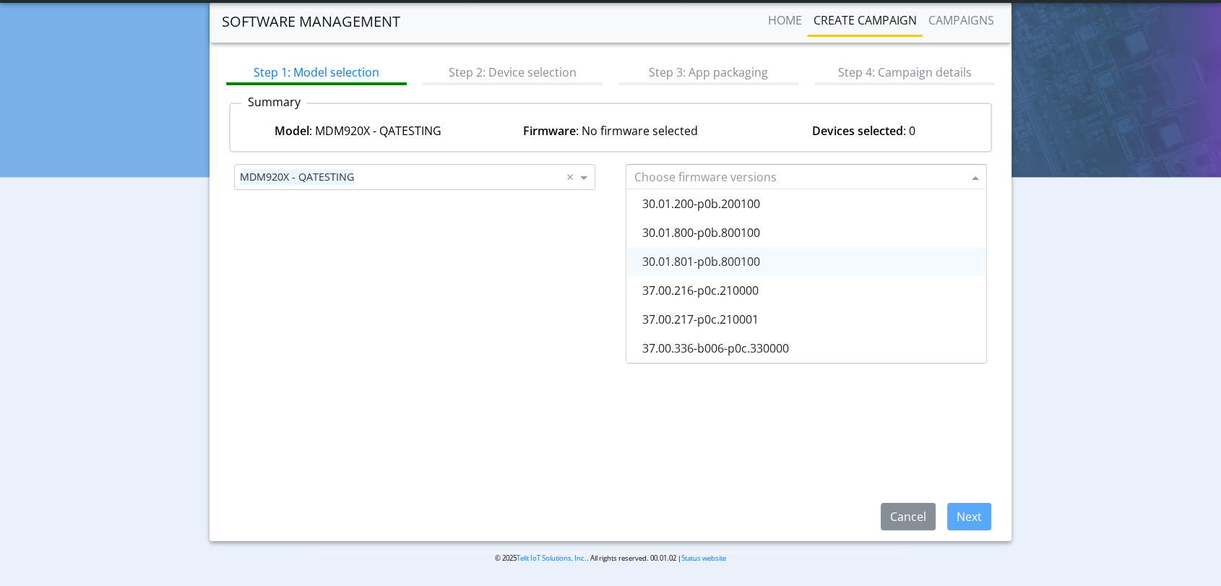
scroll to position [121, 0]
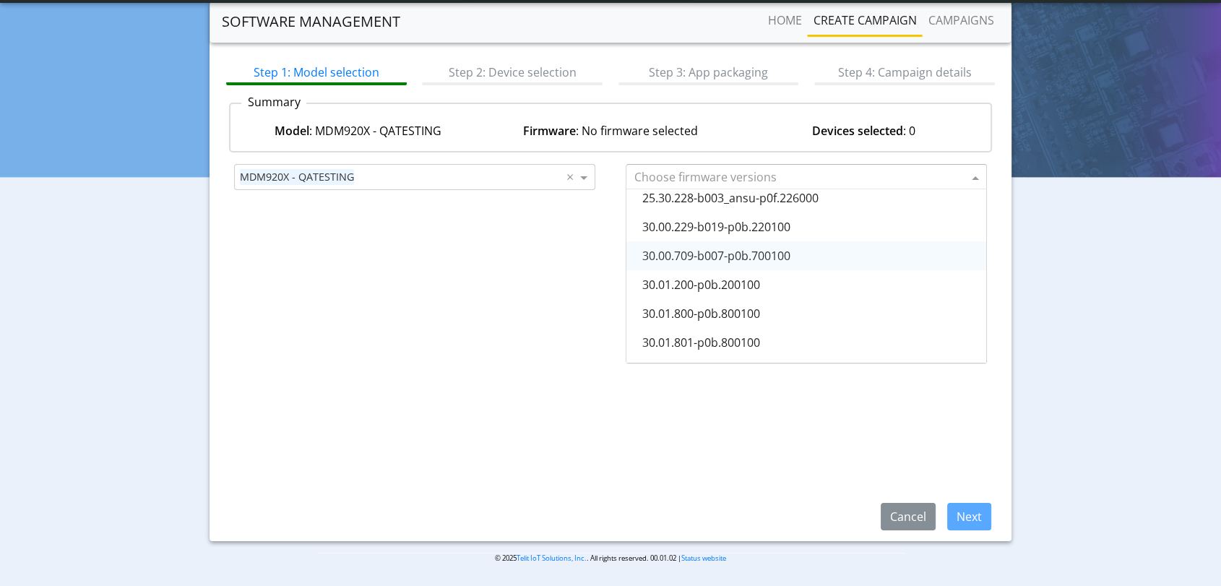
click at [787, 256] on span "30.00.709-b007-p0b.700100" at bounding box center [716, 256] width 148 height 16
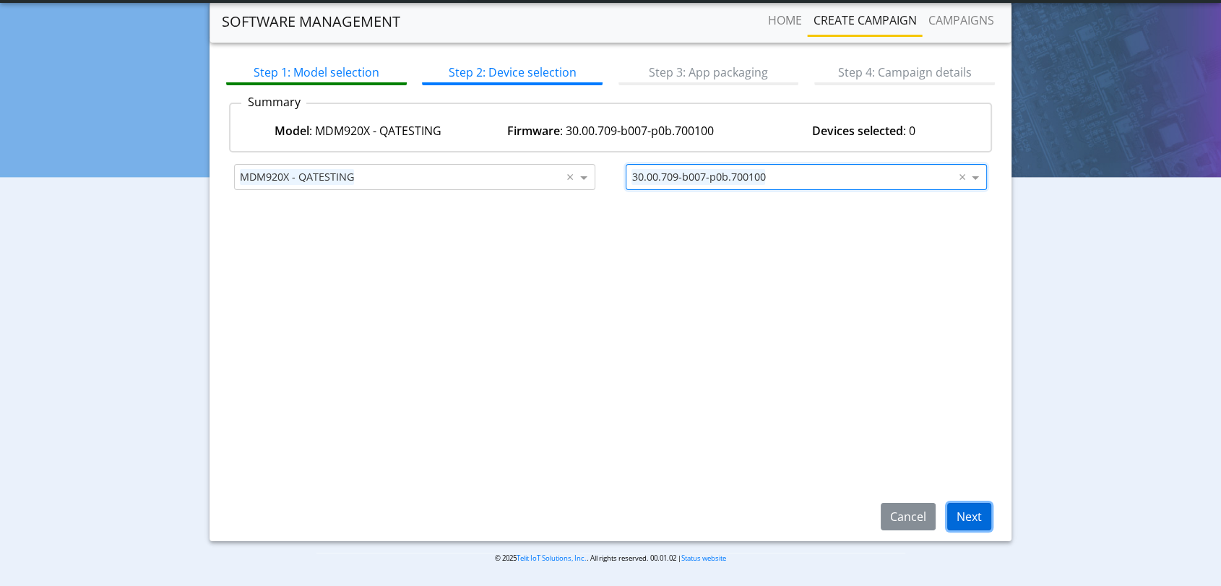
click at [978, 511] on button "Next" at bounding box center [969, 516] width 44 height 27
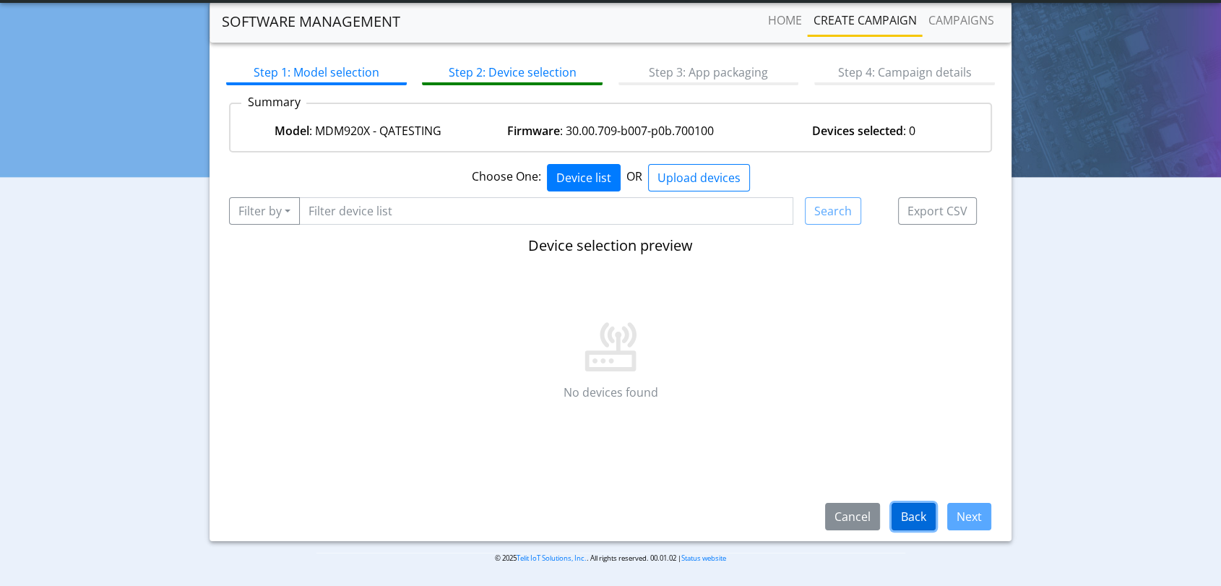
click at [907, 514] on button "Back" at bounding box center [913, 516] width 44 height 27
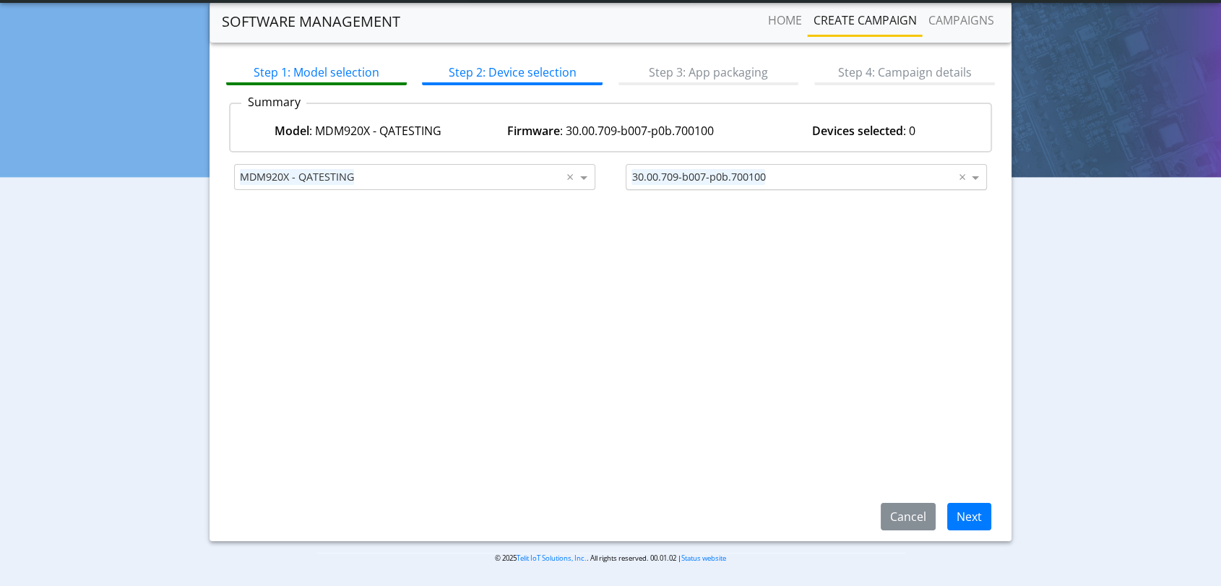
click at [838, 169] on input "text" at bounding box center [863, 177] width 185 height 17
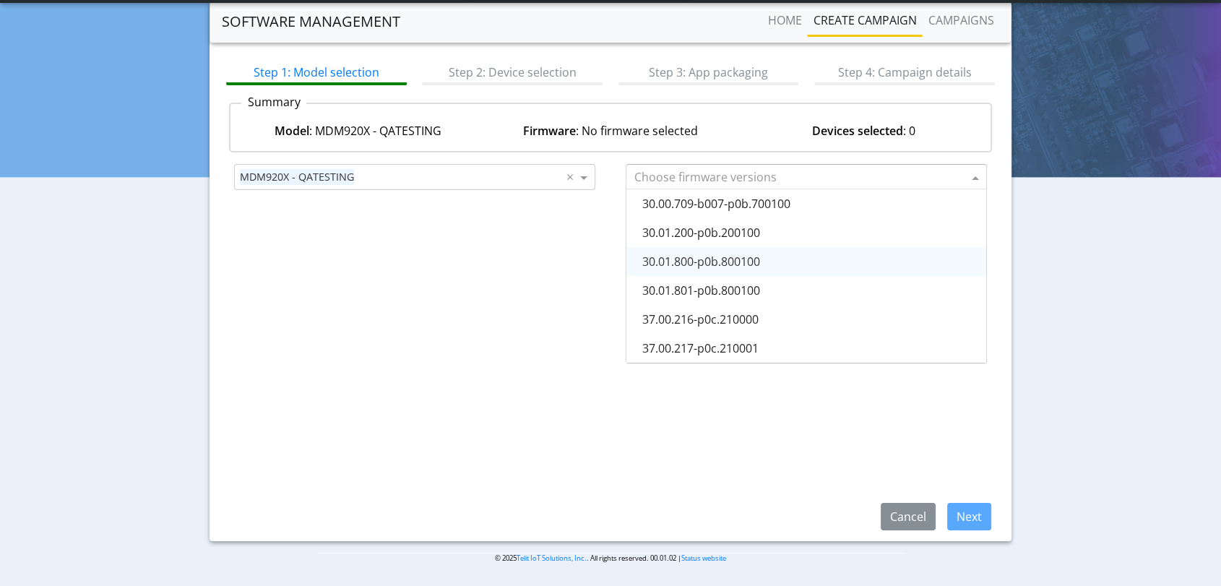
scroll to position [92, 0]
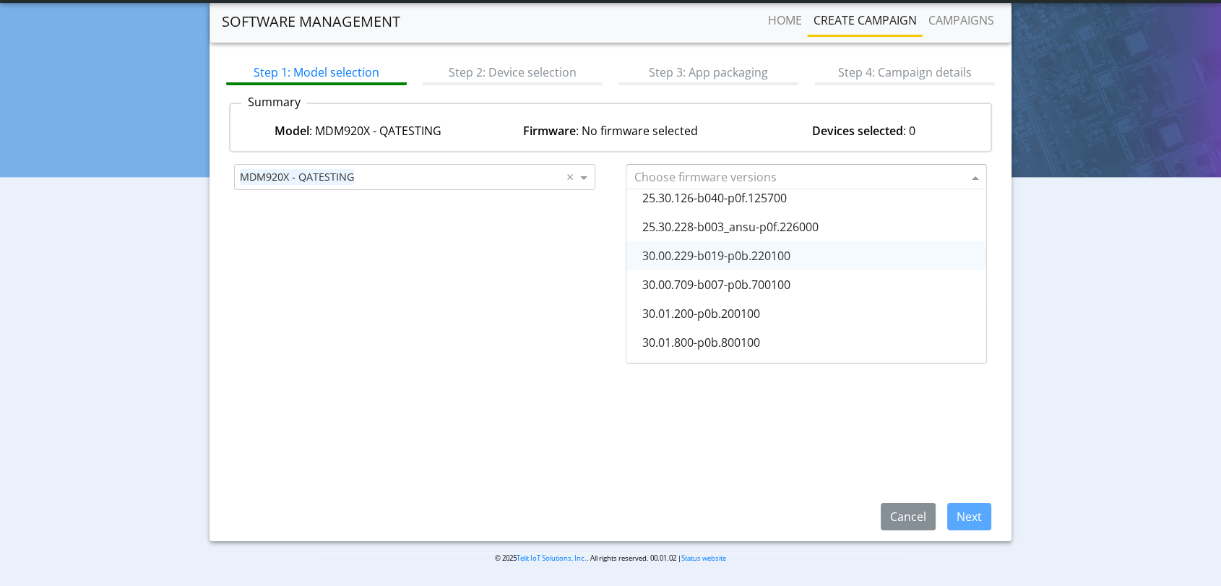
click at [835, 259] on div "30.00.229-b019-p0b.220100" at bounding box center [806, 255] width 360 height 29
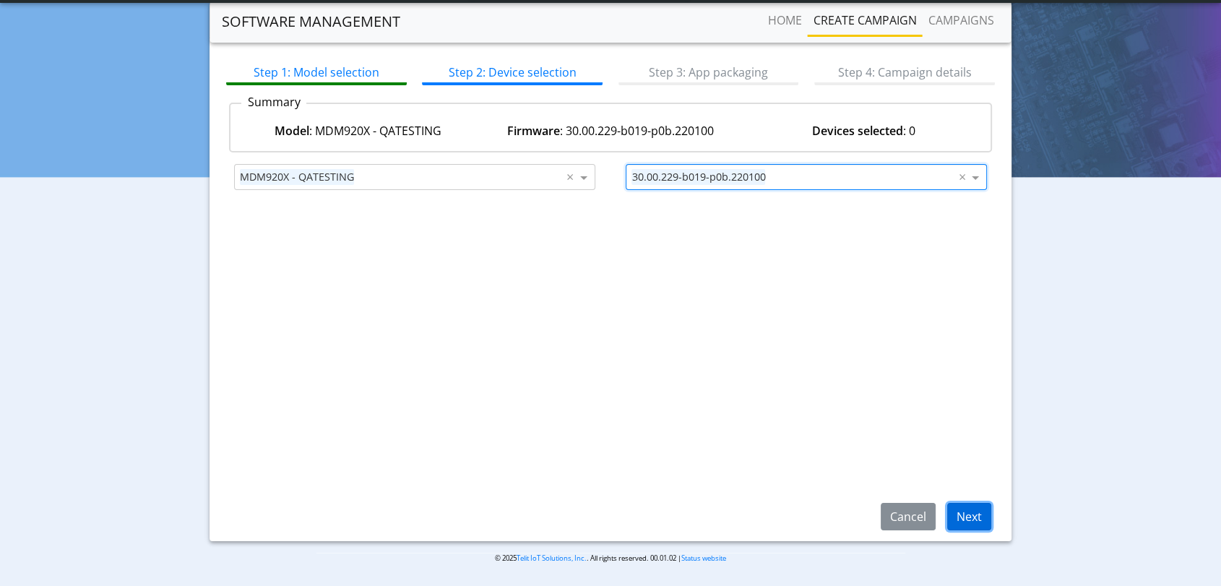
click at [971, 509] on button "Next" at bounding box center [969, 516] width 44 height 27
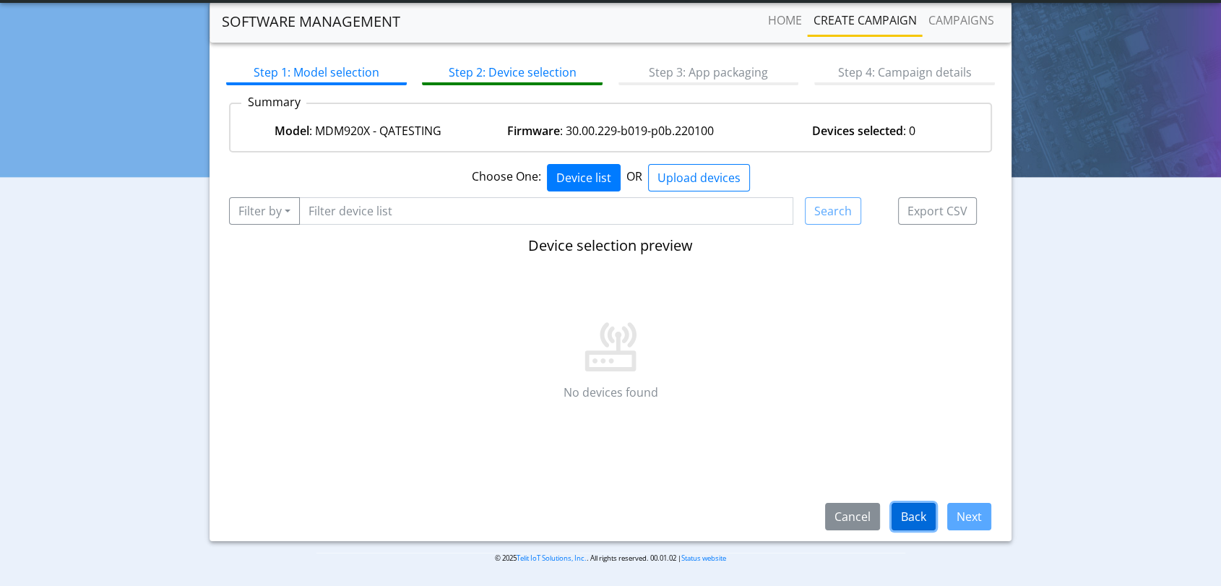
click at [907, 514] on button "Back" at bounding box center [913, 516] width 44 height 27
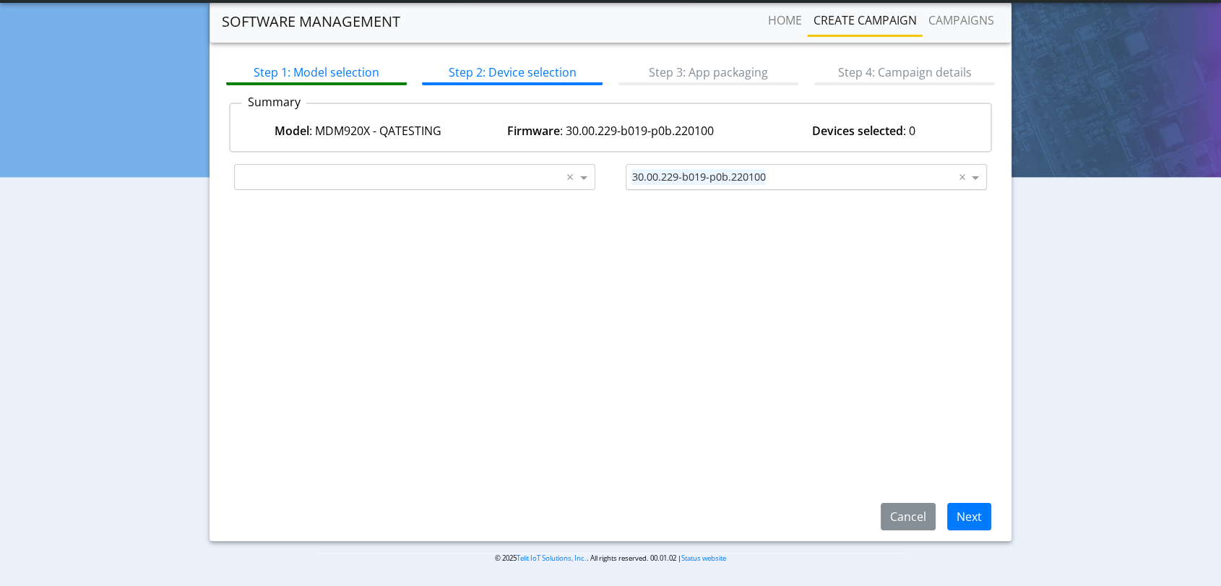
click at [787, 175] on input "text" at bounding box center [863, 177] width 185 height 17
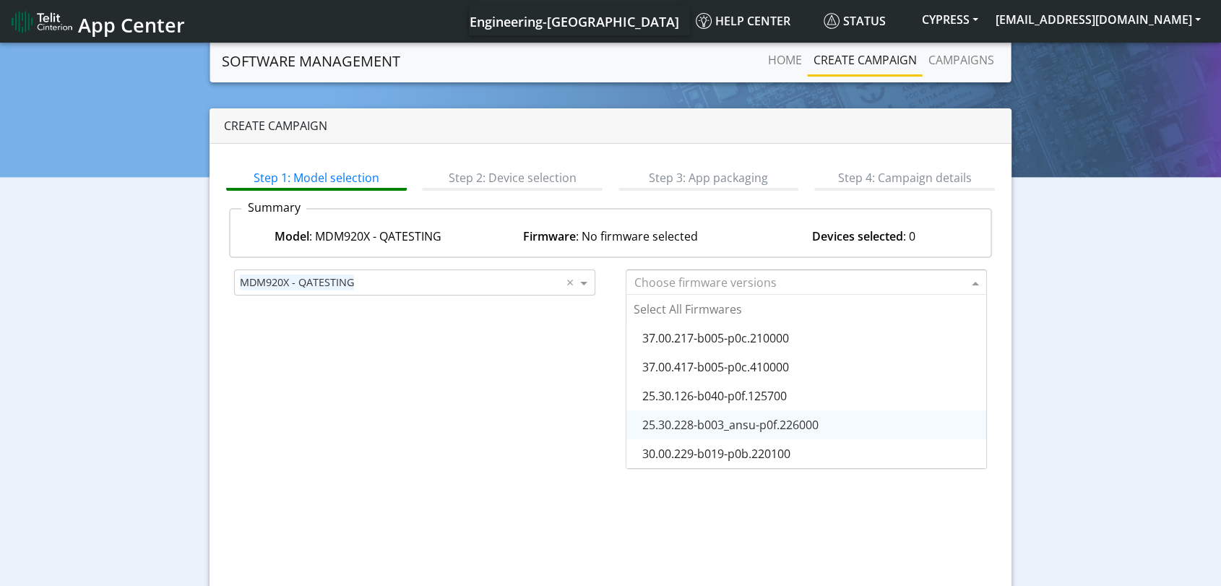
click at [826, 423] on div "25.30.228-b003_ansu-p0f.226000" at bounding box center [806, 424] width 360 height 29
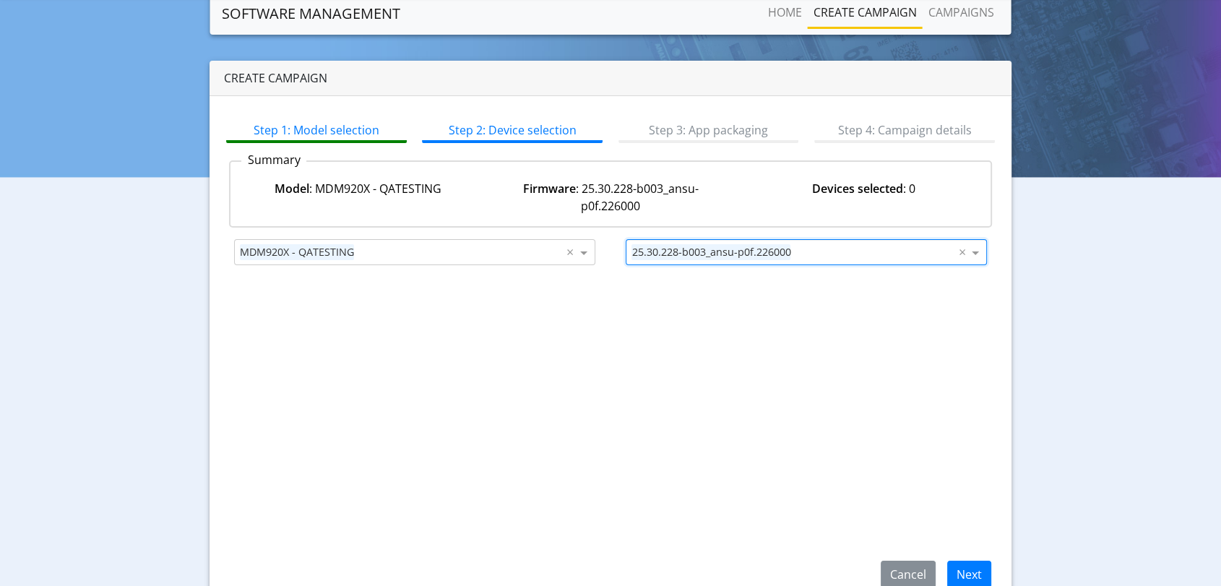
scroll to position [66, 0]
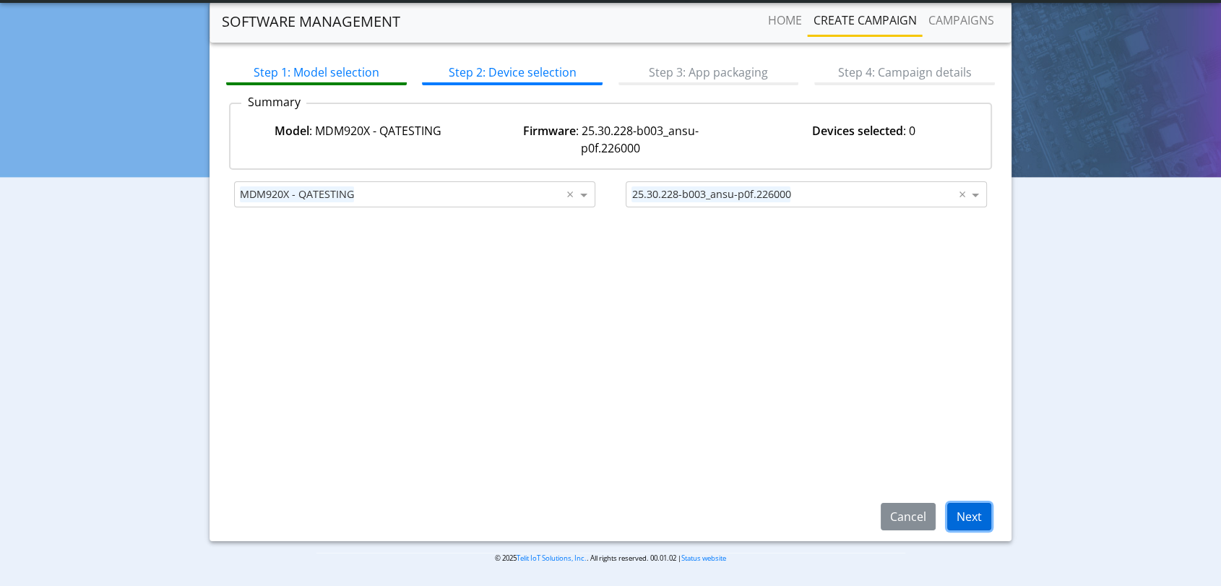
click at [964, 513] on button "Next" at bounding box center [969, 516] width 44 height 27
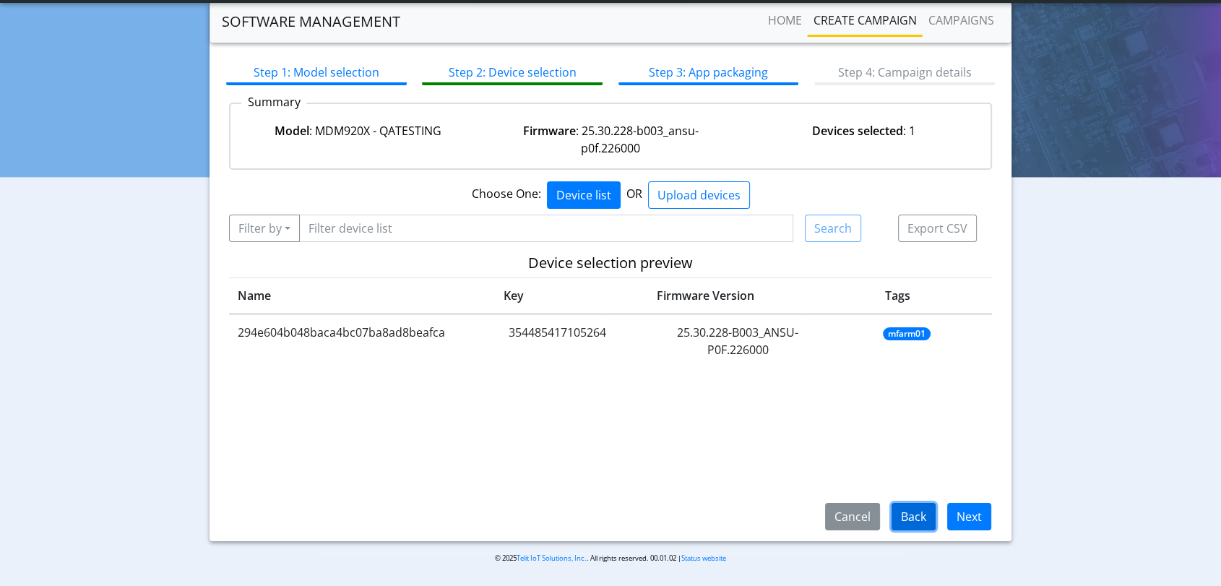
click at [904, 511] on button "Back" at bounding box center [913, 516] width 44 height 27
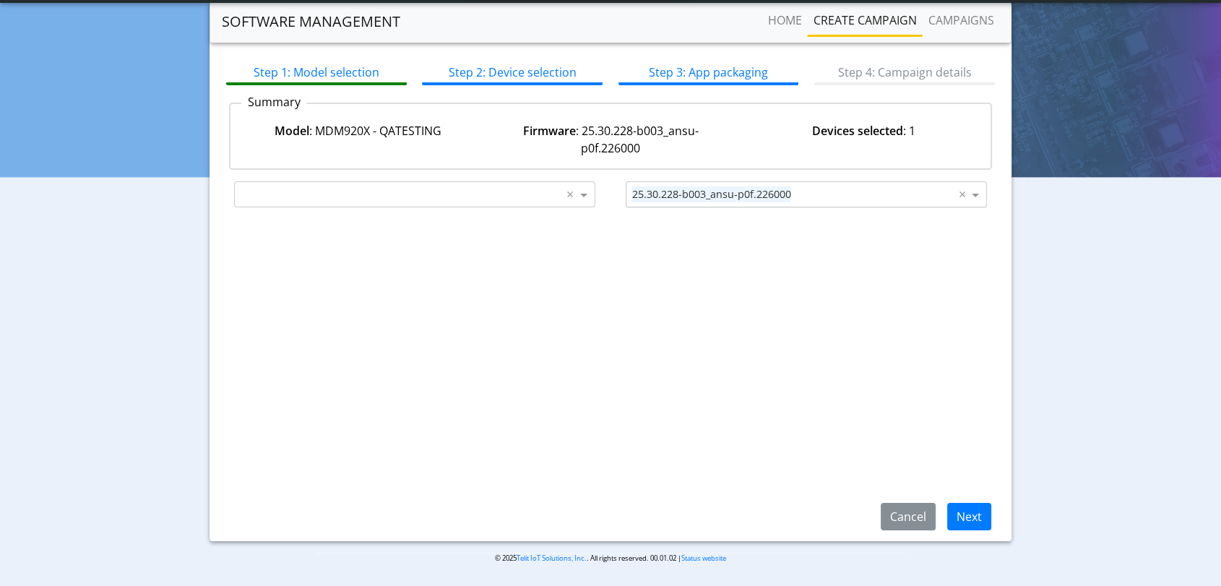
click at [816, 186] on input "text" at bounding box center [876, 194] width 160 height 17
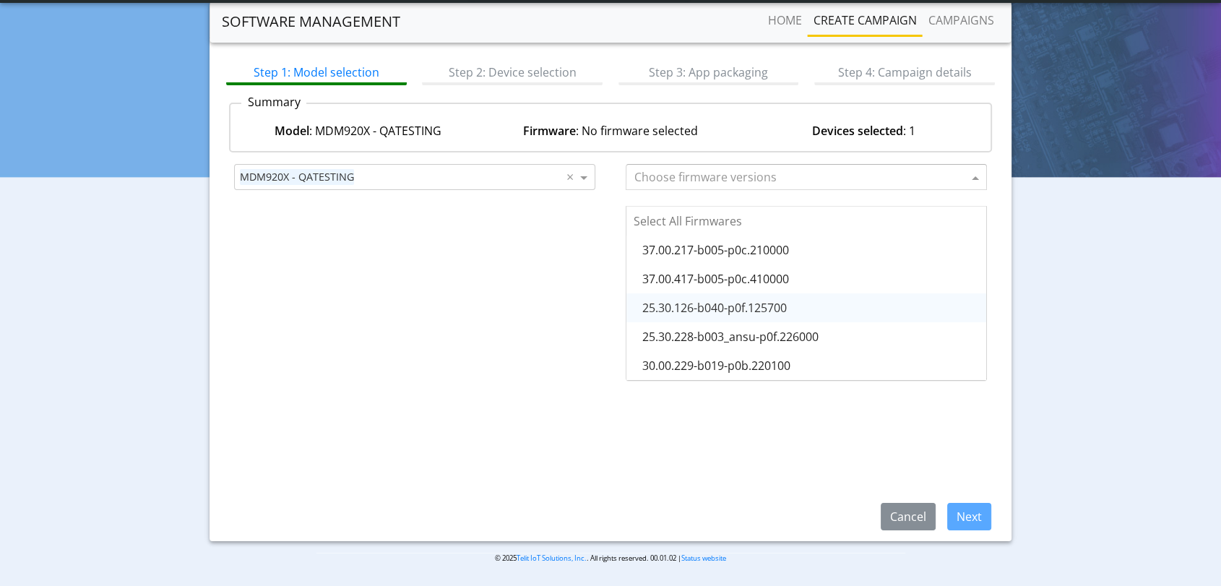
click at [786, 302] on span "25.30.126-b040-p0f.125700" at bounding box center [714, 308] width 144 height 16
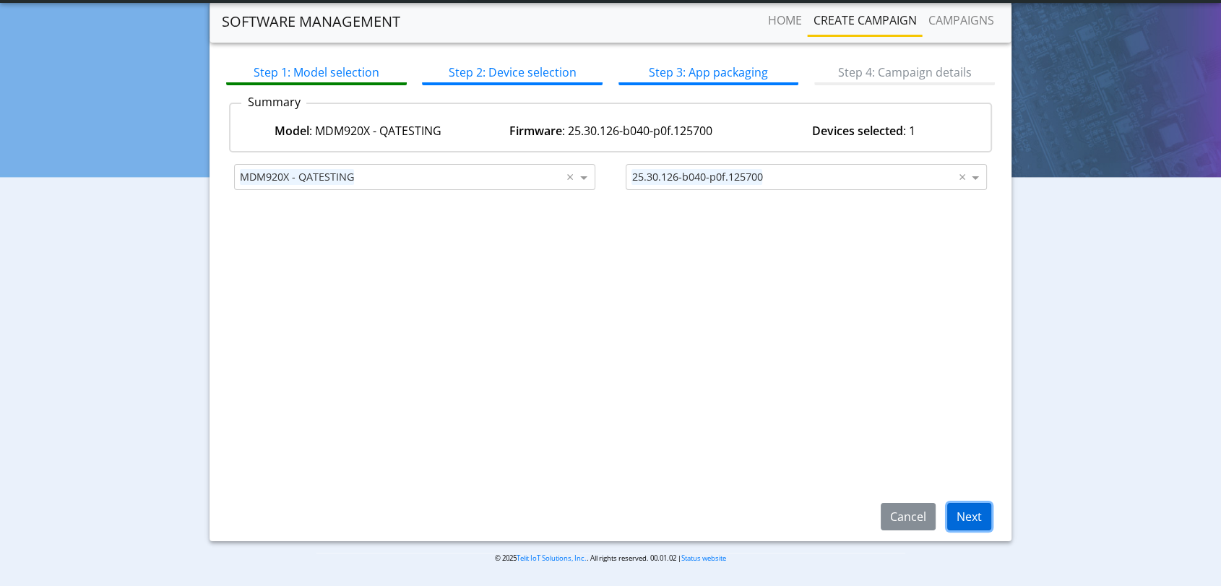
click at [959, 520] on button "Next" at bounding box center [969, 516] width 44 height 27
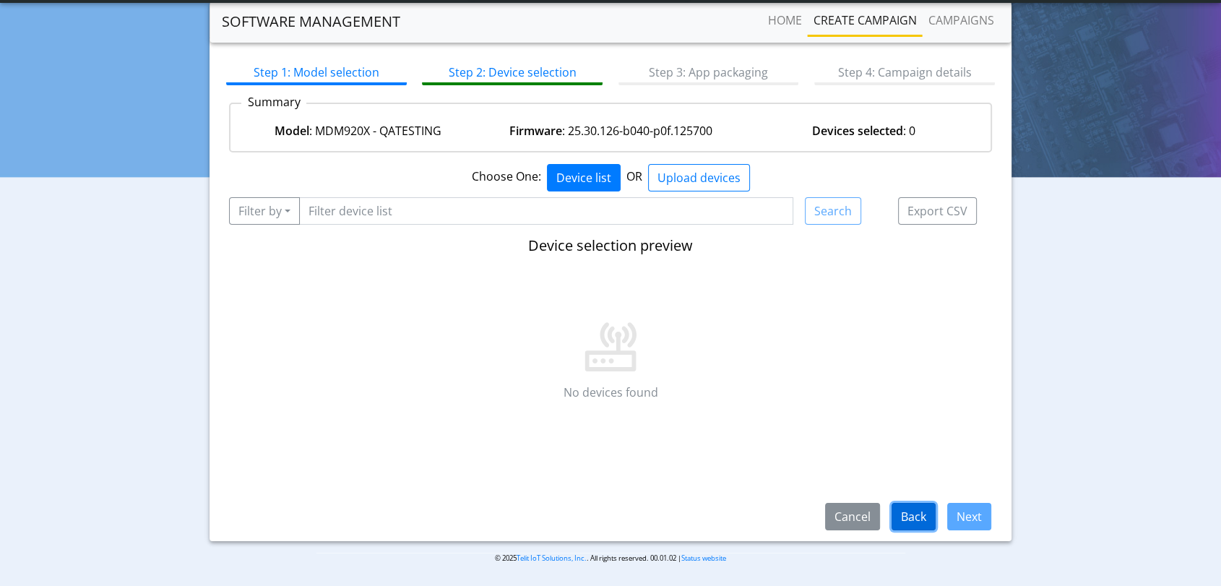
click at [910, 522] on button "Back" at bounding box center [913, 516] width 44 height 27
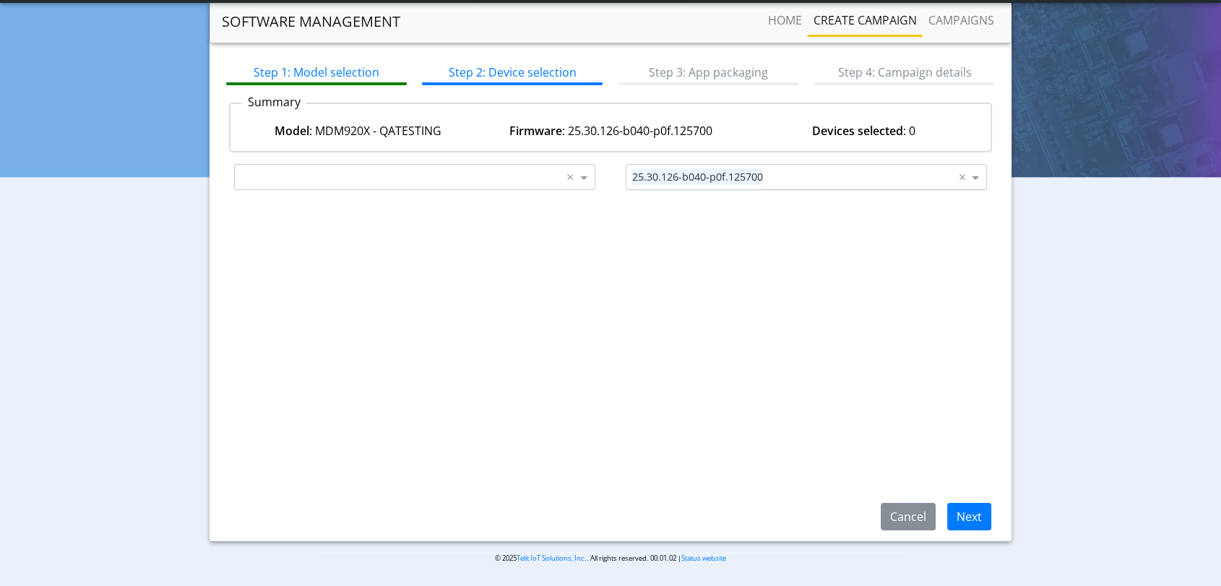
click at [801, 174] on input "text" at bounding box center [862, 177] width 188 height 17
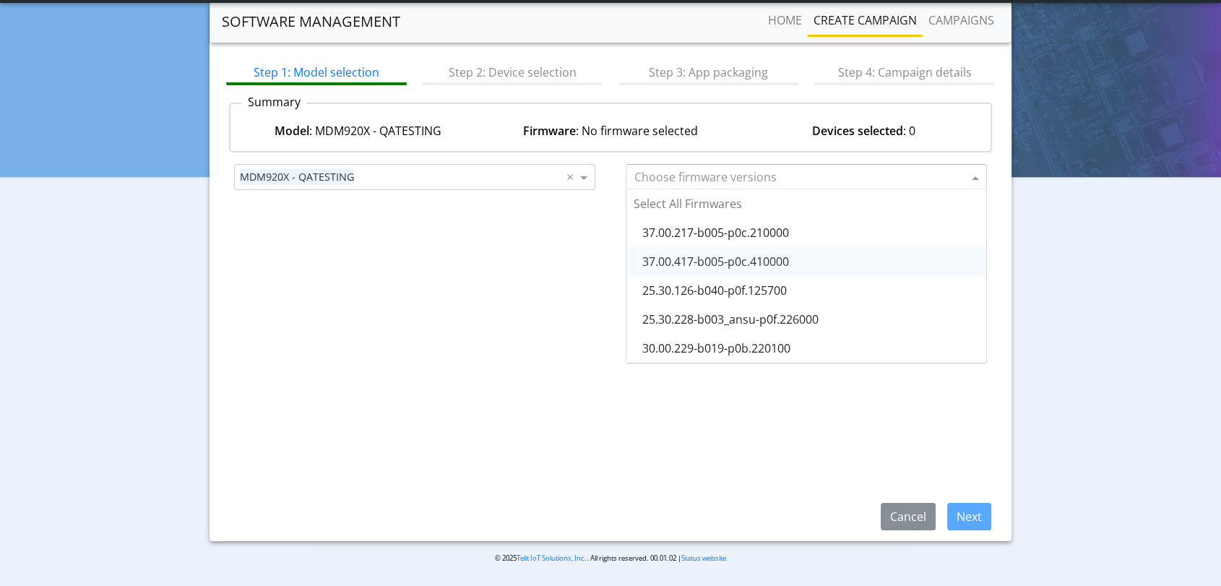
click at [789, 259] on span "37.00.417-b005-p0c.410000" at bounding box center [715, 262] width 147 height 16
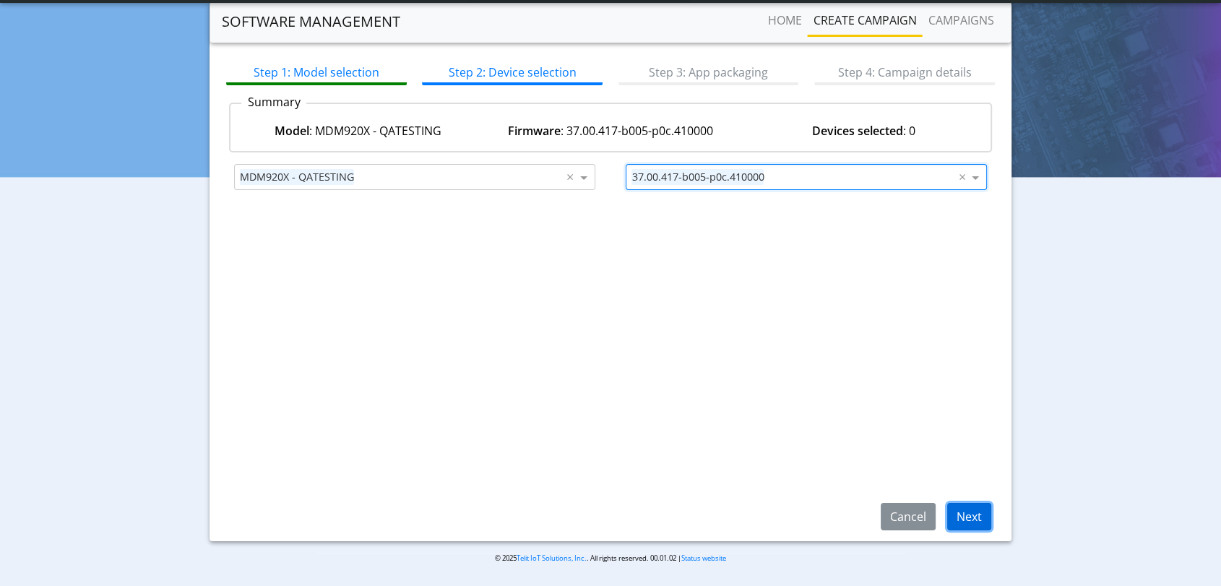
click at [962, 511] on button "Next" at bounding box center [969, 516] width 44 height 27
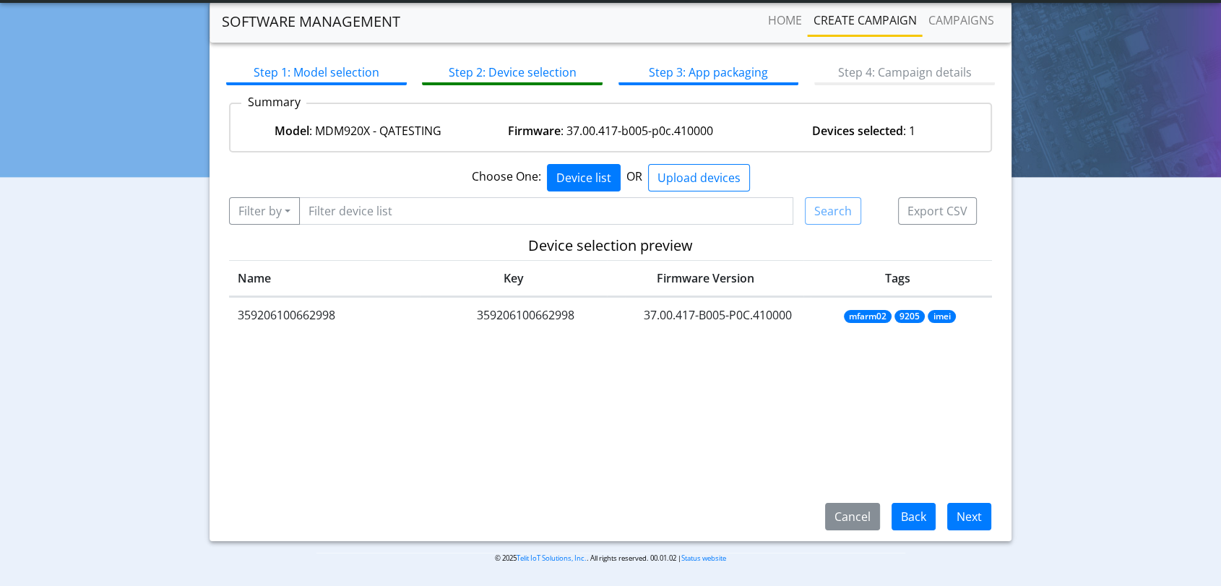
click at [735, 314] on td "37.00.417-B005-P0C.410000" at bounding box center [718, 315] width 186 height 35
click at [974, 524] on button "Next" at bounding box center [969, 516] width 44 height 27
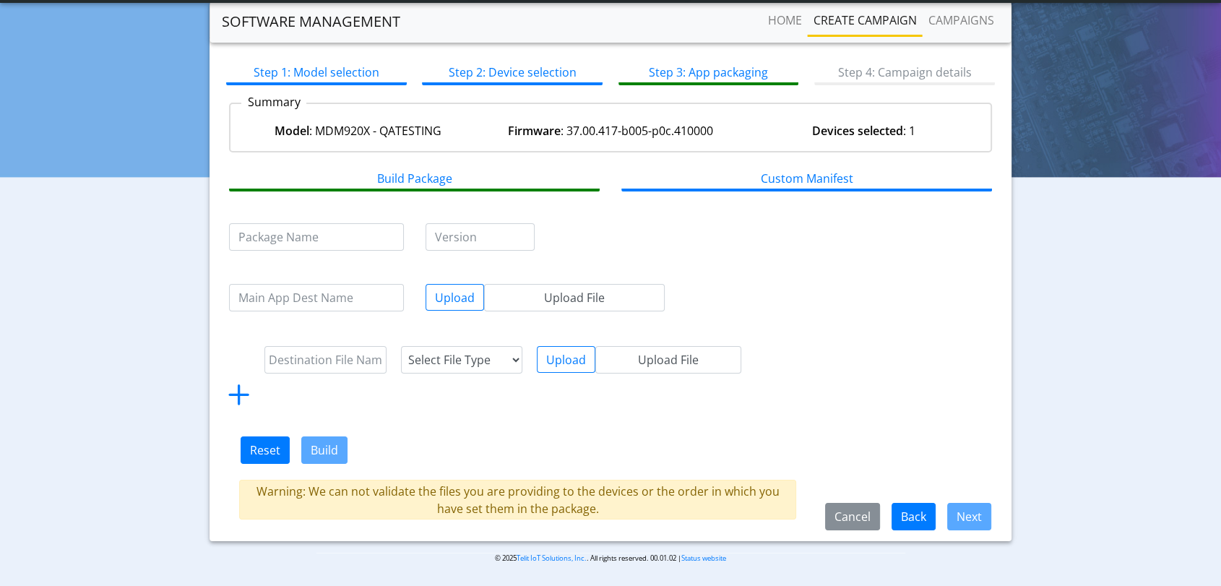
click at [895, 395] on div "Select File Type lwm2m object config Upload Upload File" at bounding box center [610, 362] width 784 height 90
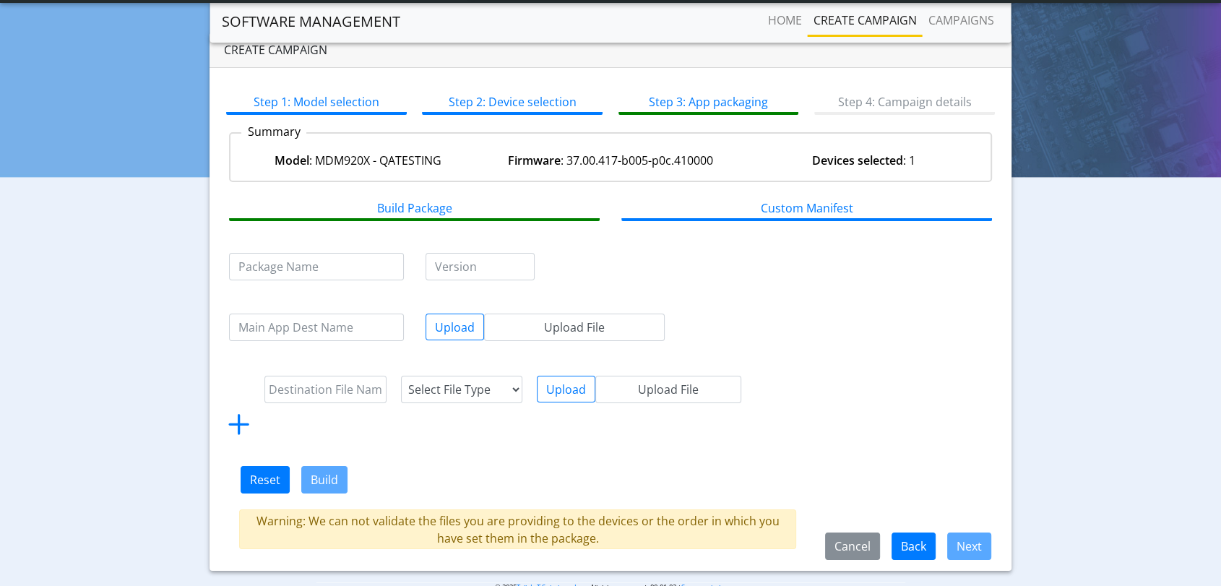
scroll to position [66, 0]
